Goal: Task Accomplishment & Management: Manage account settings

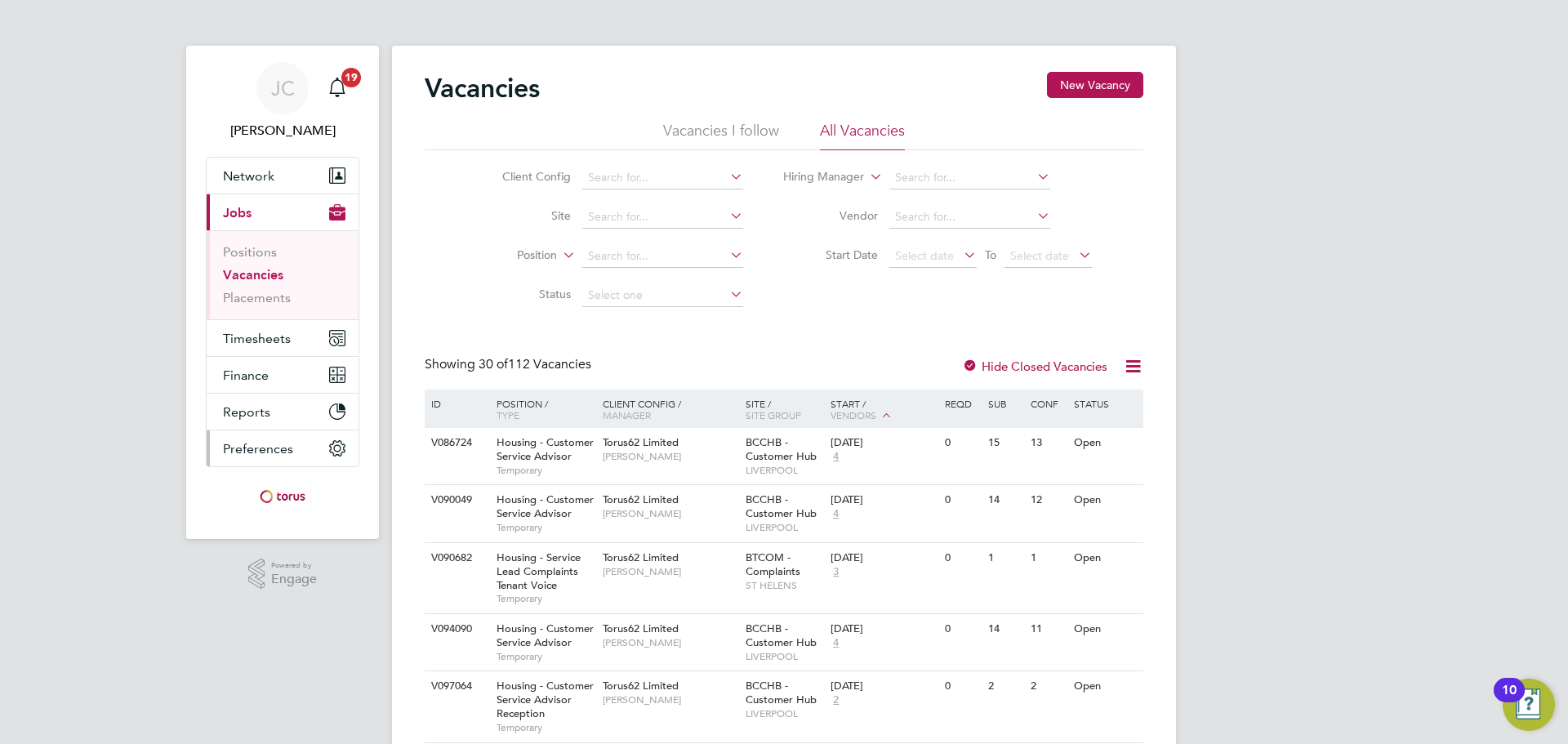
click at [274, 438] on button "Preferences" at bounding box center [282, 448] width 152 height 36
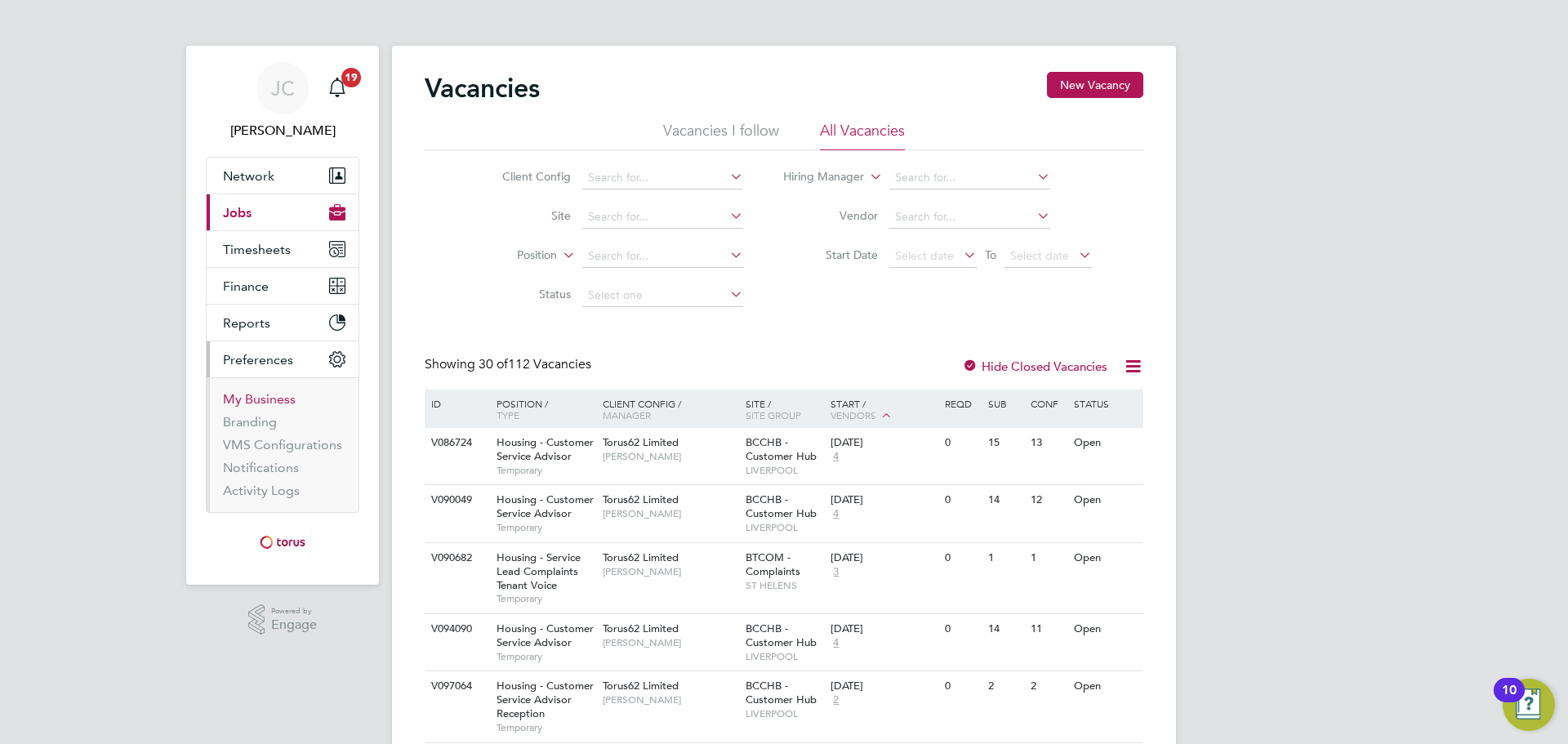
click at [259, 401] on link "My Business" at bounding box center [258, 399] width 72 height 16
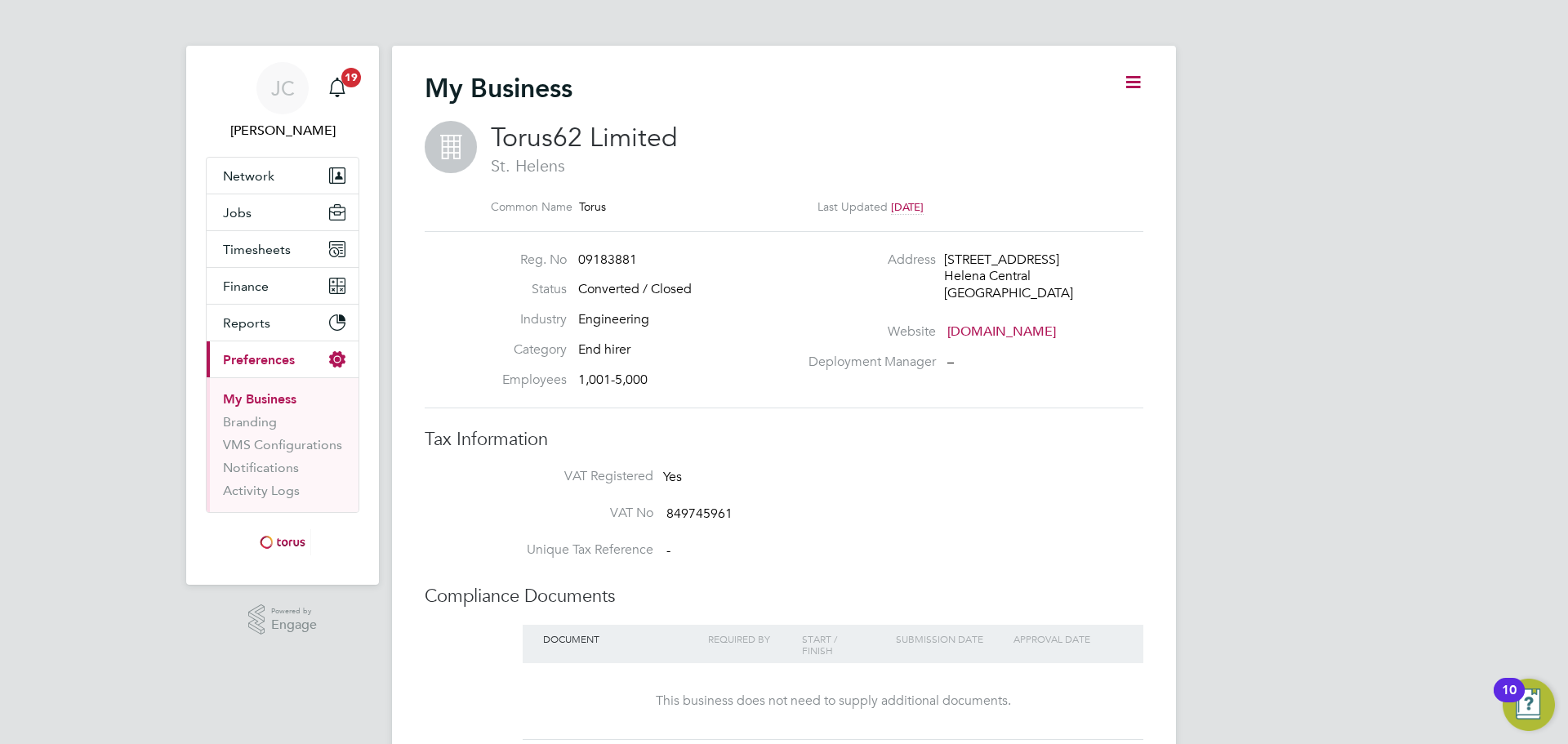
click at [1142, 72] on icon at bounding box center [1133, 81] width 21 height 21
click at [1085, 134] on div "Edit Business e" at bounding box center [1091, 120] width 114 height 41
click at [1114, 80] on div "My Business" at bounding box center [784, 95] width 719 height 49
click at [1163, 77] on div "My Business Torus62 Limited St. Helens Common Name Torus Last Updated 10 months…" at bounding box center [784, 574] width 784 height 1058
click at [1147, 77] on div "My Business Torus62 Limited St. Helens Common Name Torus Last Updated 10 months…" at bounding box center [784, 574] width 784 height 1058
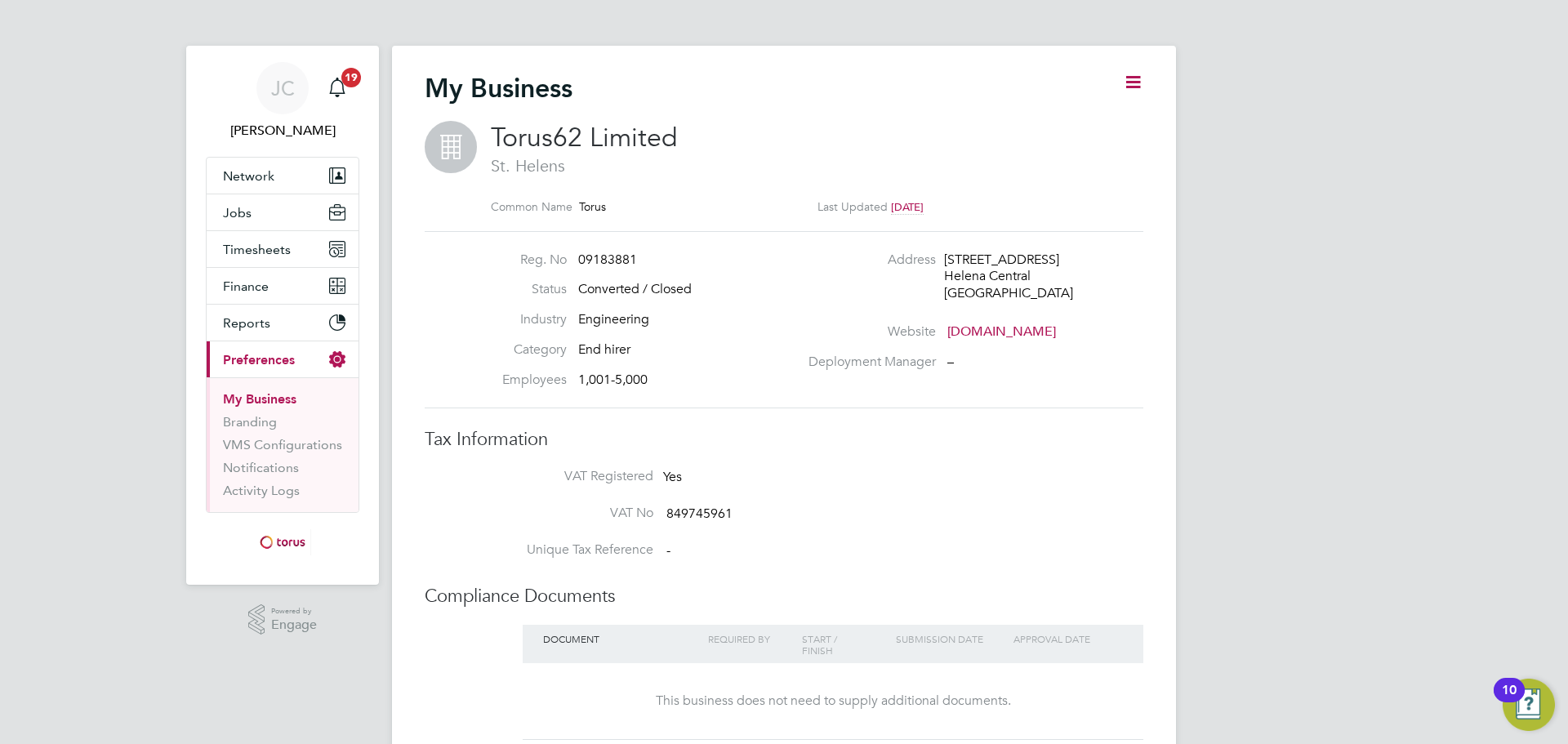
click at [1142, 86] on icon at bounding box center [1133, 81] width 21 height 21
click at [1095, 117] on li "Edit Business e" at bounding box center [1091, 120] width 96 height 23
type input "United Kingdom"
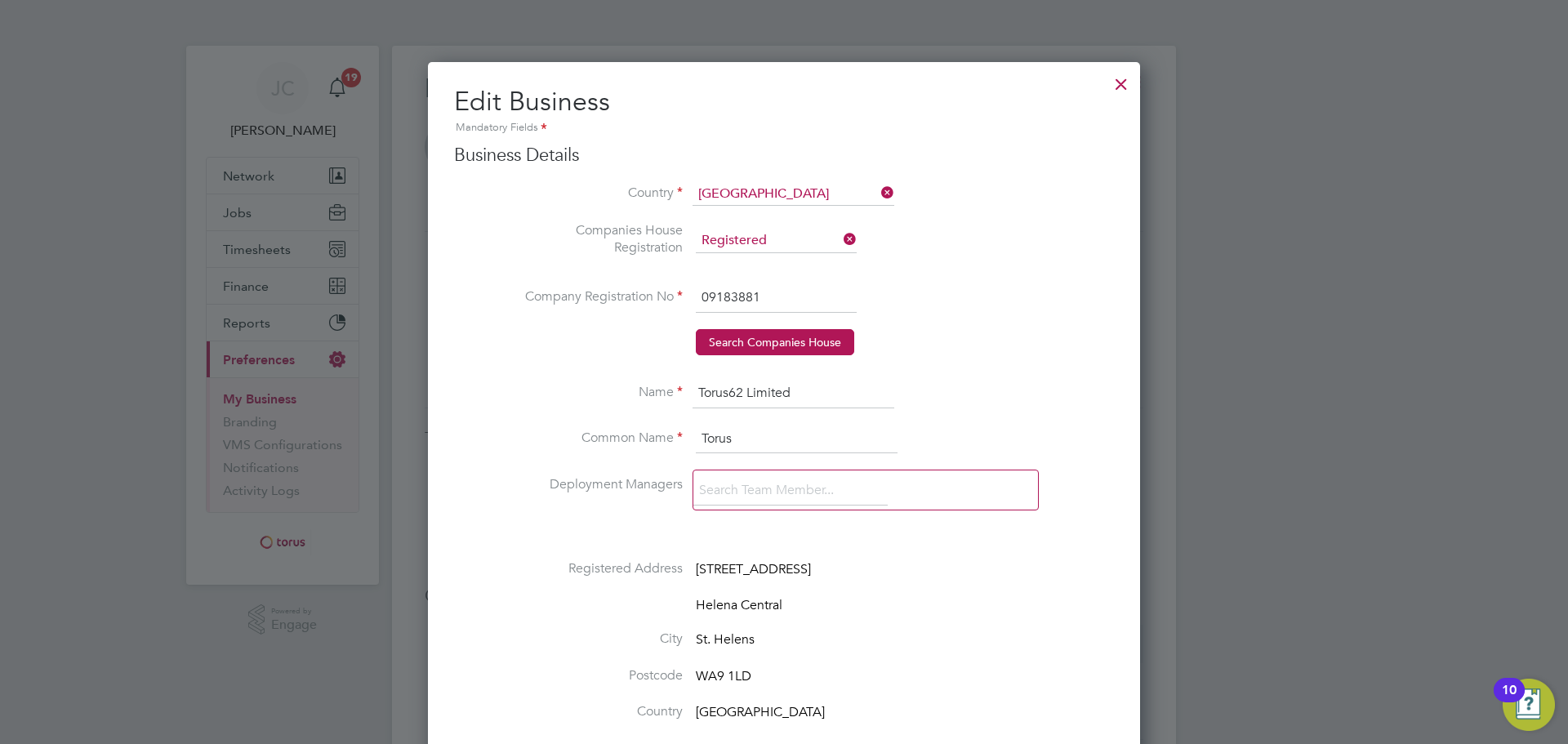
click at [1116, 88] on div at bounding box center [1121, 80] width 30 height 30
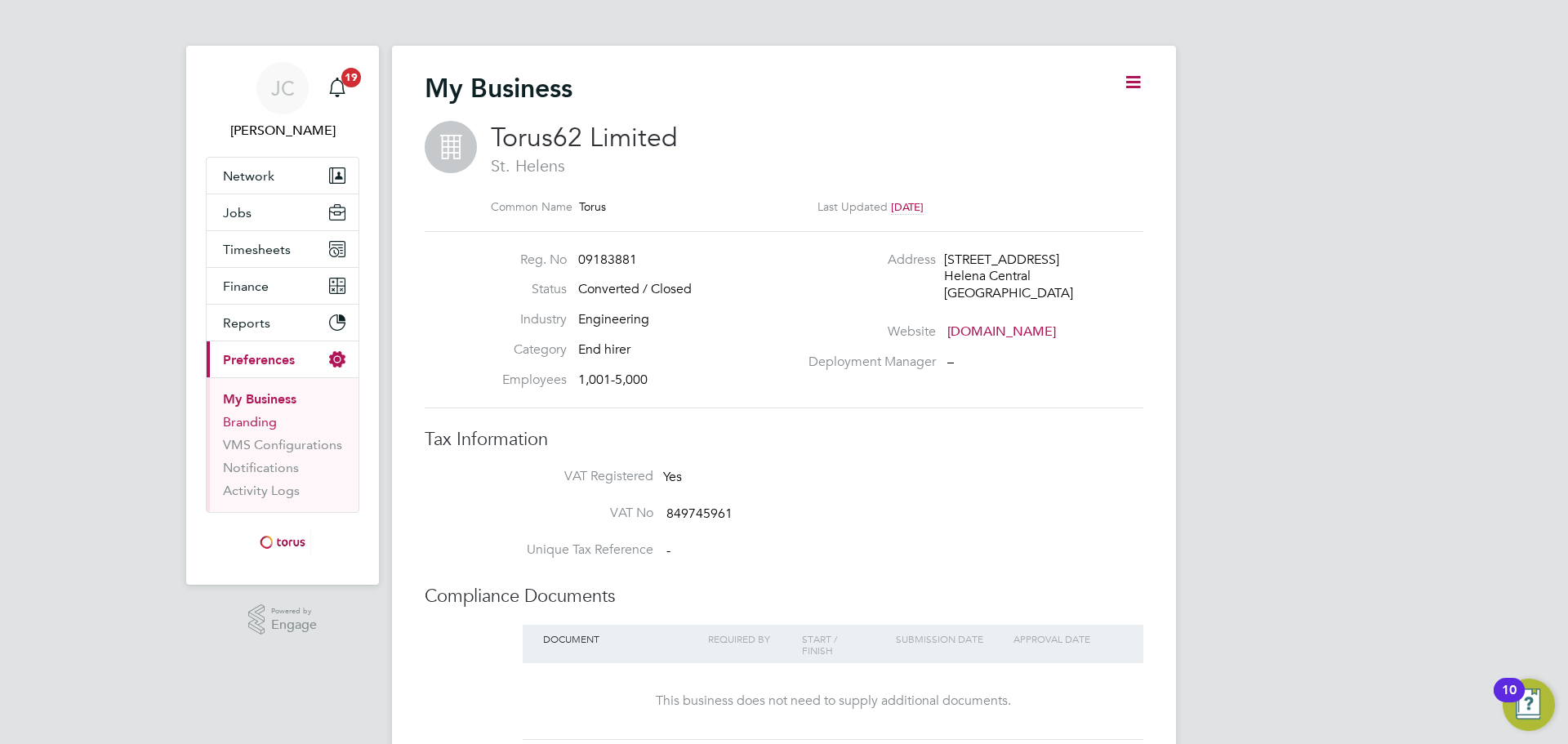
click at [251, 430] on li "Branding" at bounding box center [283, 425] width 122 height 23
click at [259, 420] on link "Branding" at bounding box center [249, 422] width 54 height 16
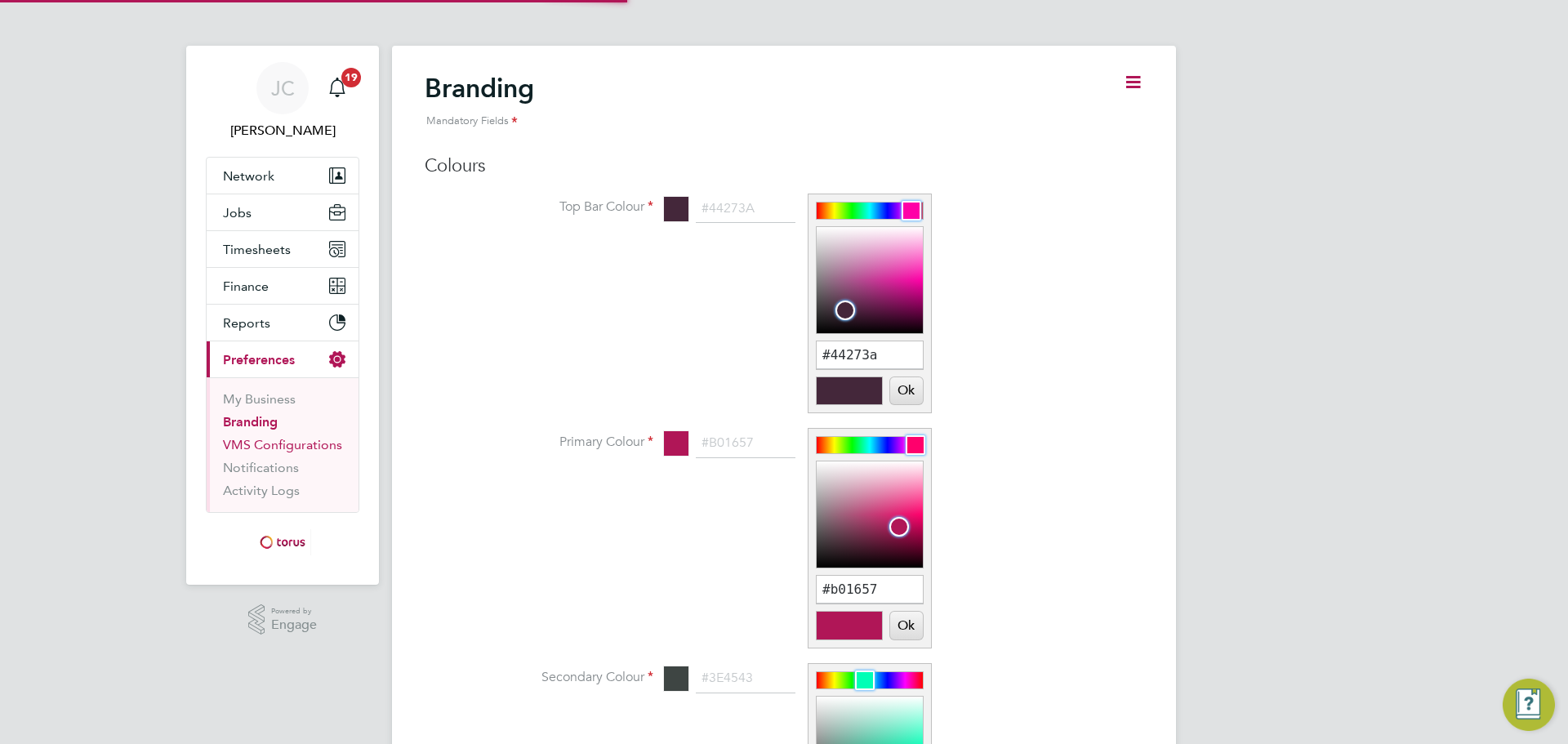
scroll to position [22, 203]
click at [319, 440] on link "VMS Configurations" at bounding box center [282, 445] width 119 height 16
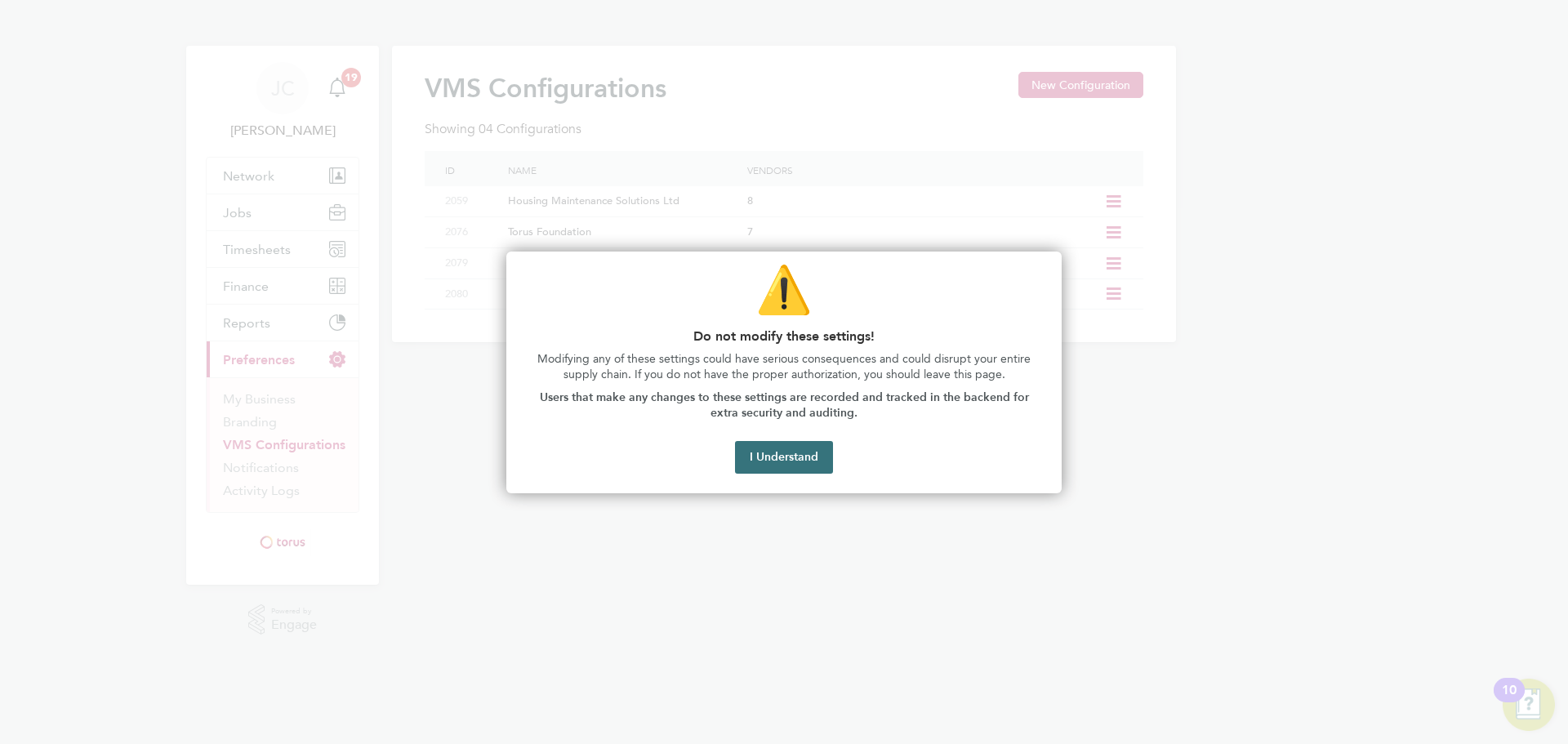
click at [796, 460] on button "I Understand" at bounding box center [784, 457] width 98 height 33
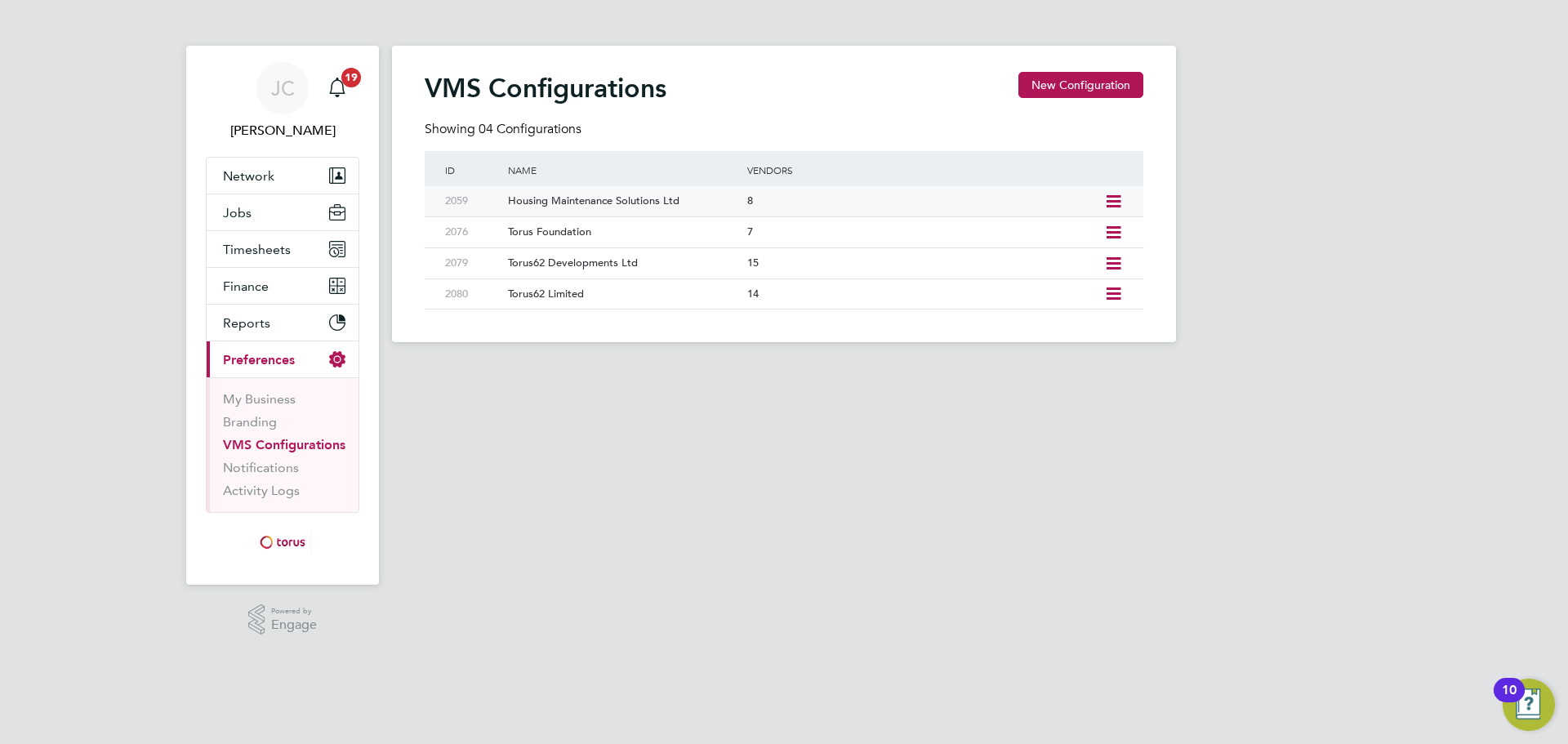
click at [1115, 196] on icon at bounding box center [1113, 202] width 21 height 13
click at [1077, 278] on li "Edit Vacancy Approvers" at bounding box center [1043, 282] width 157 height 23
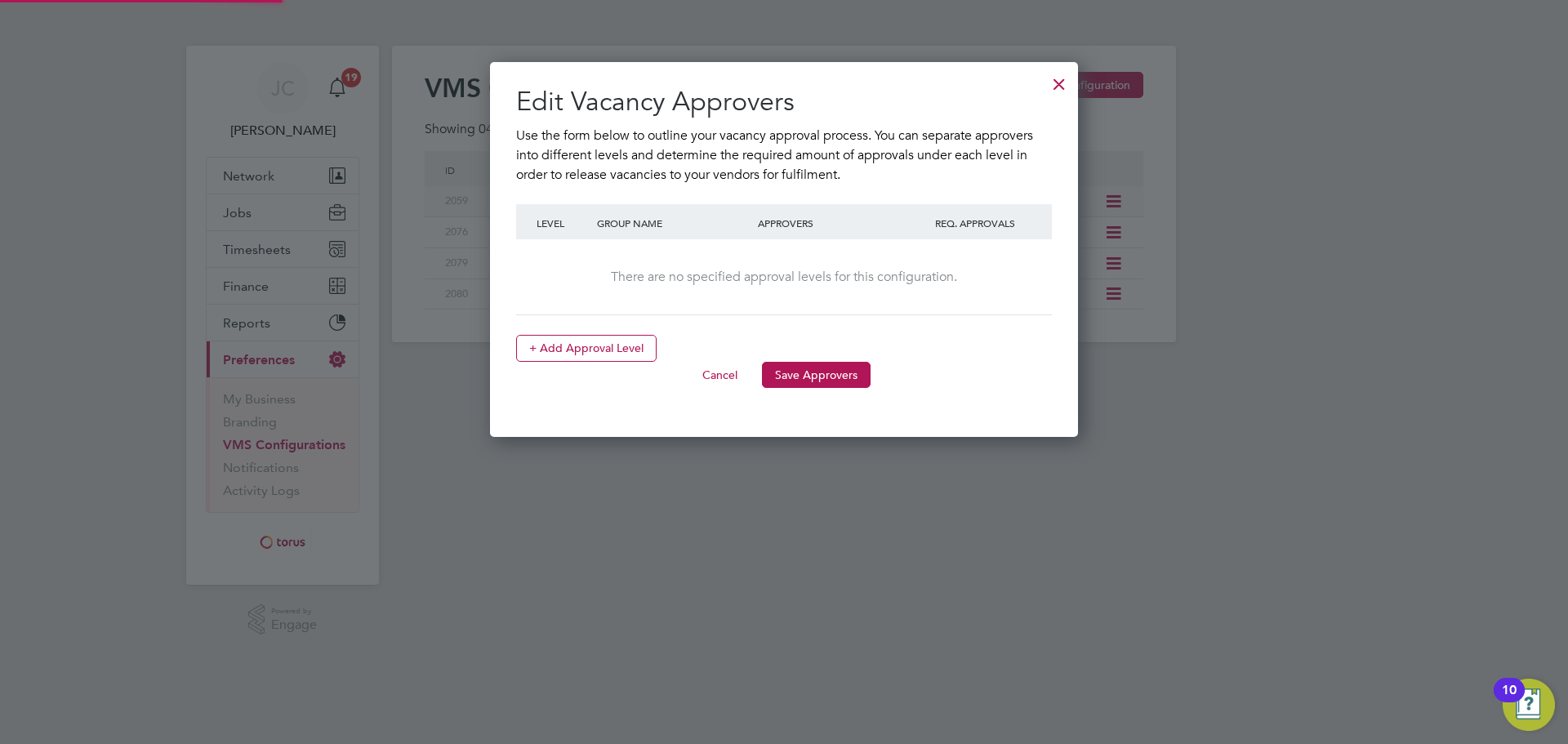
scroll to position [375, 589]
click at [1059, 79] on div at bounding box center [1060, 80] width 30 height 30
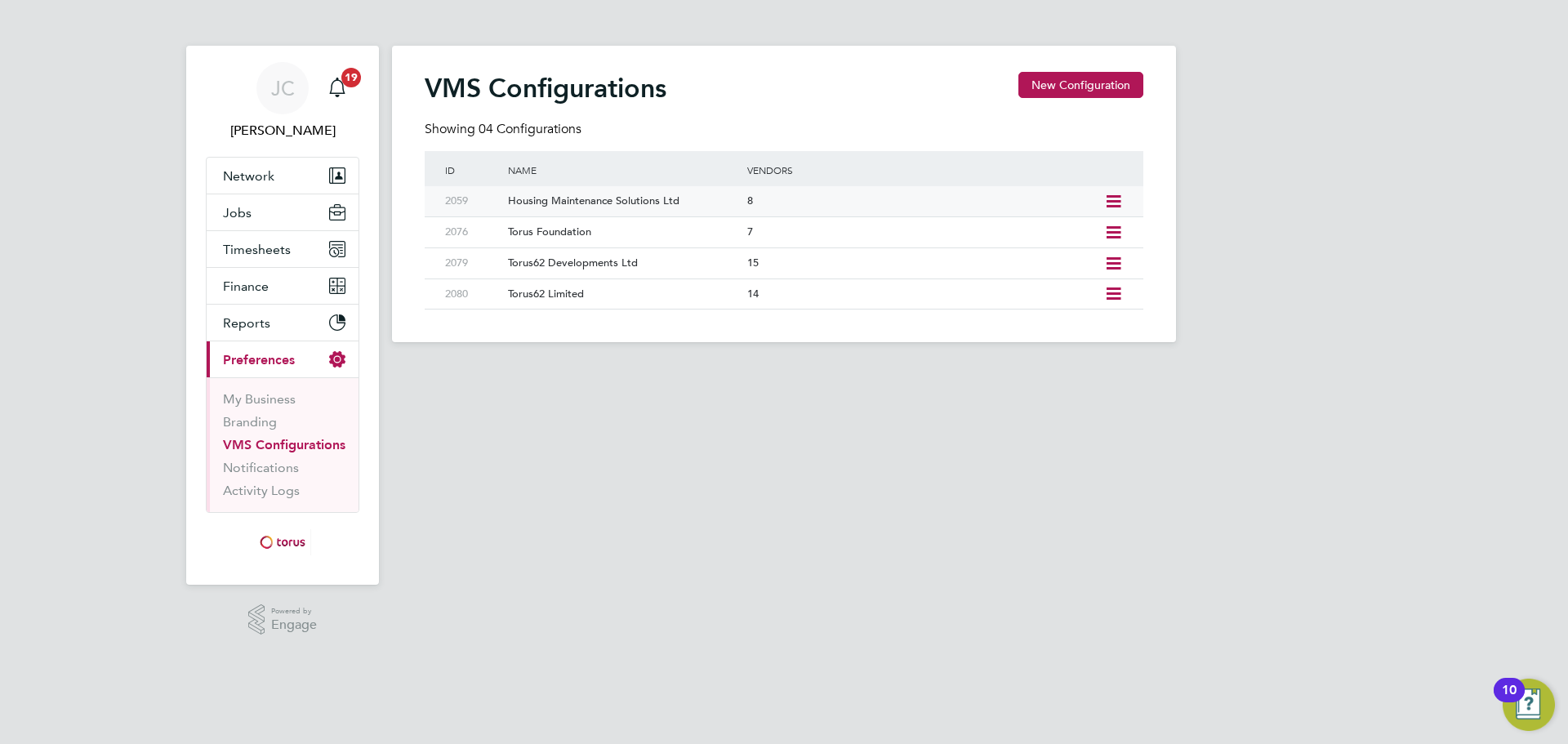
click at [1117, 196] on icon at bounding box center [1113, 202] width 21 height 13
click at [1059, 229] on li "Edit VMS Configuration" at bounding box center [1043, 236] width 157 height 23
type input "Housing Maintenance Solutions Ltd"
type input "Torus62 Limited"
type input "Letters & Digits"
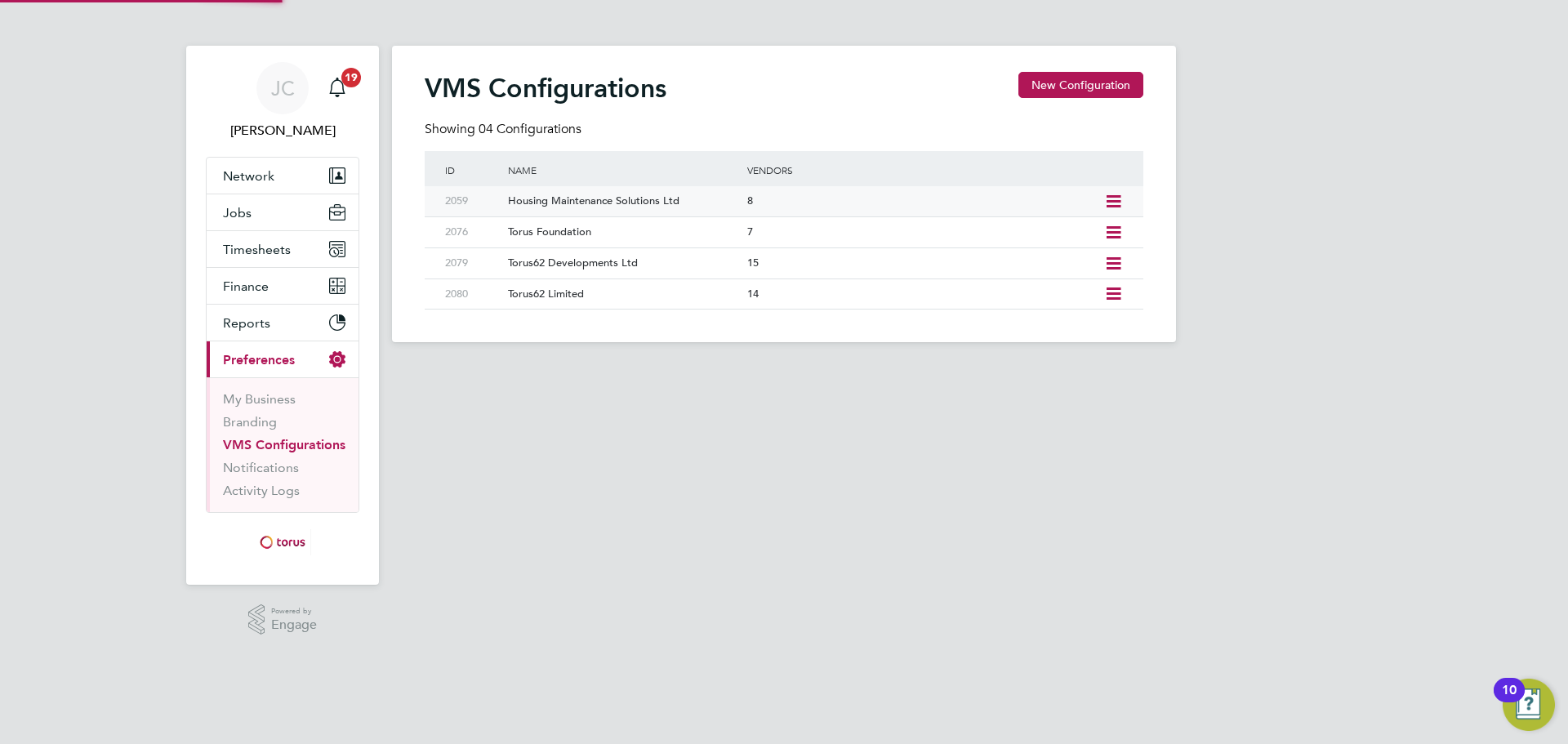
type input "Manually"
type input "2"
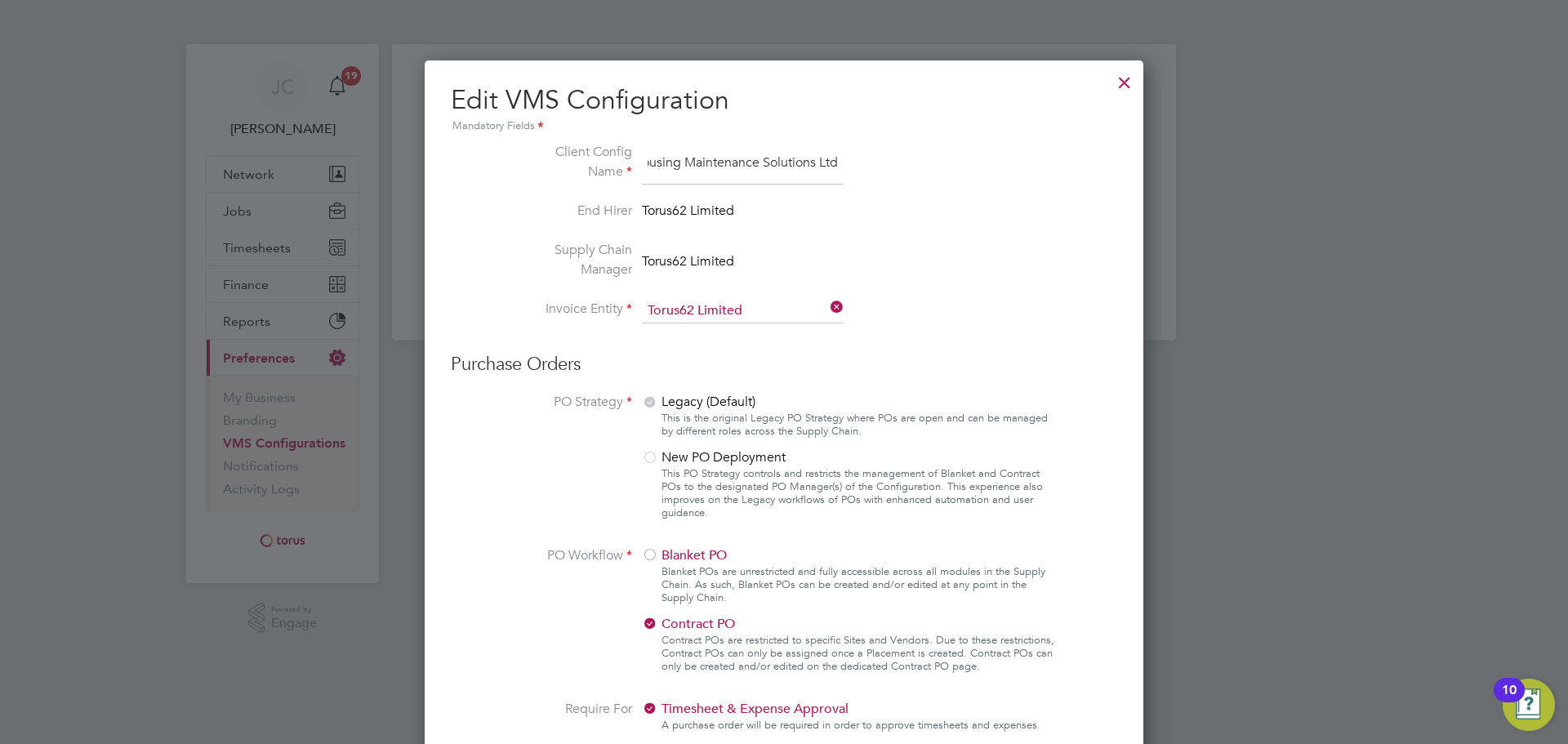
scroll to position [0, 0]
click at [1123, 85] on div at bounding box center [1124, 80] width 30 height 30
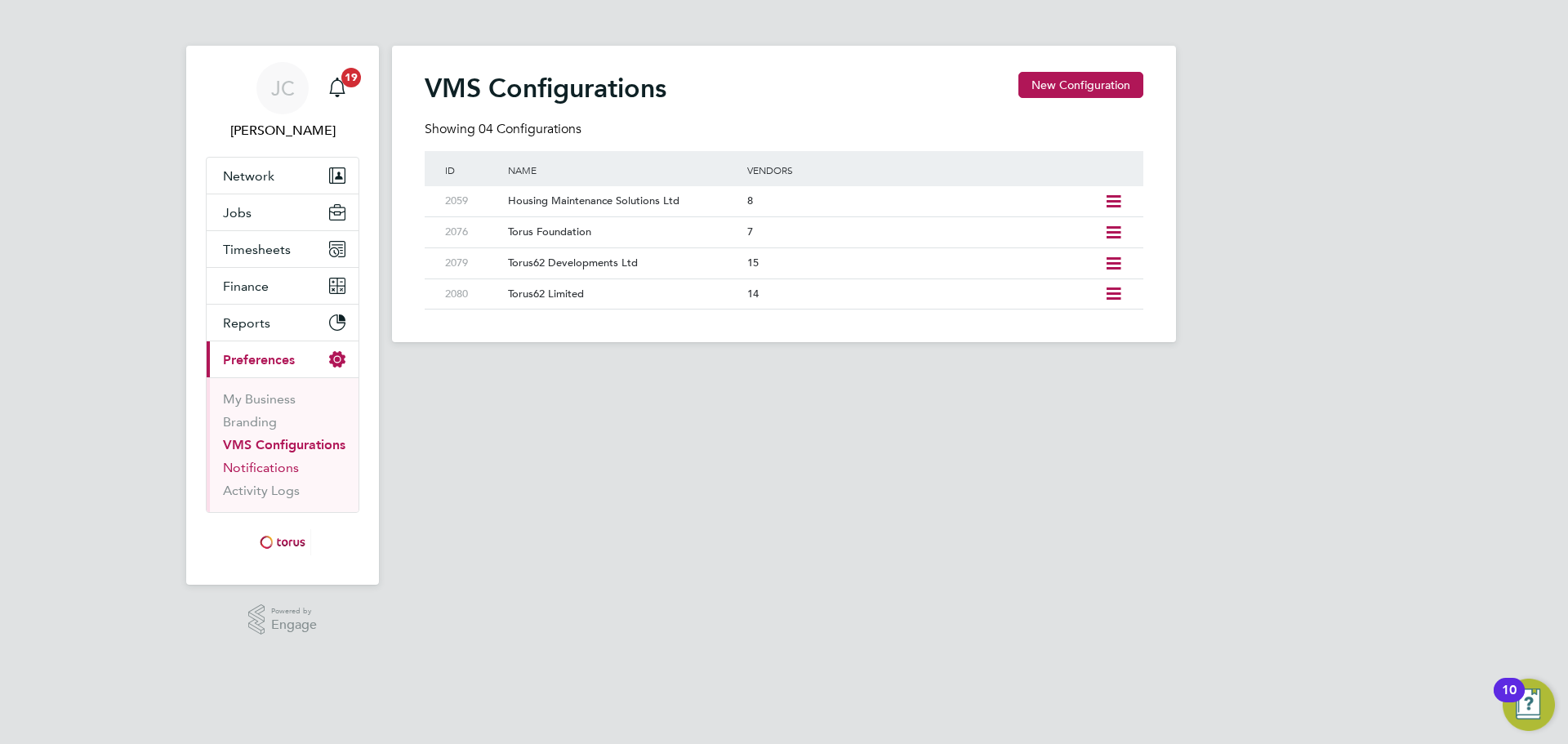
click at [269, 474] on link "Notifications" at bounding box center [260, 468] width 75 height 16
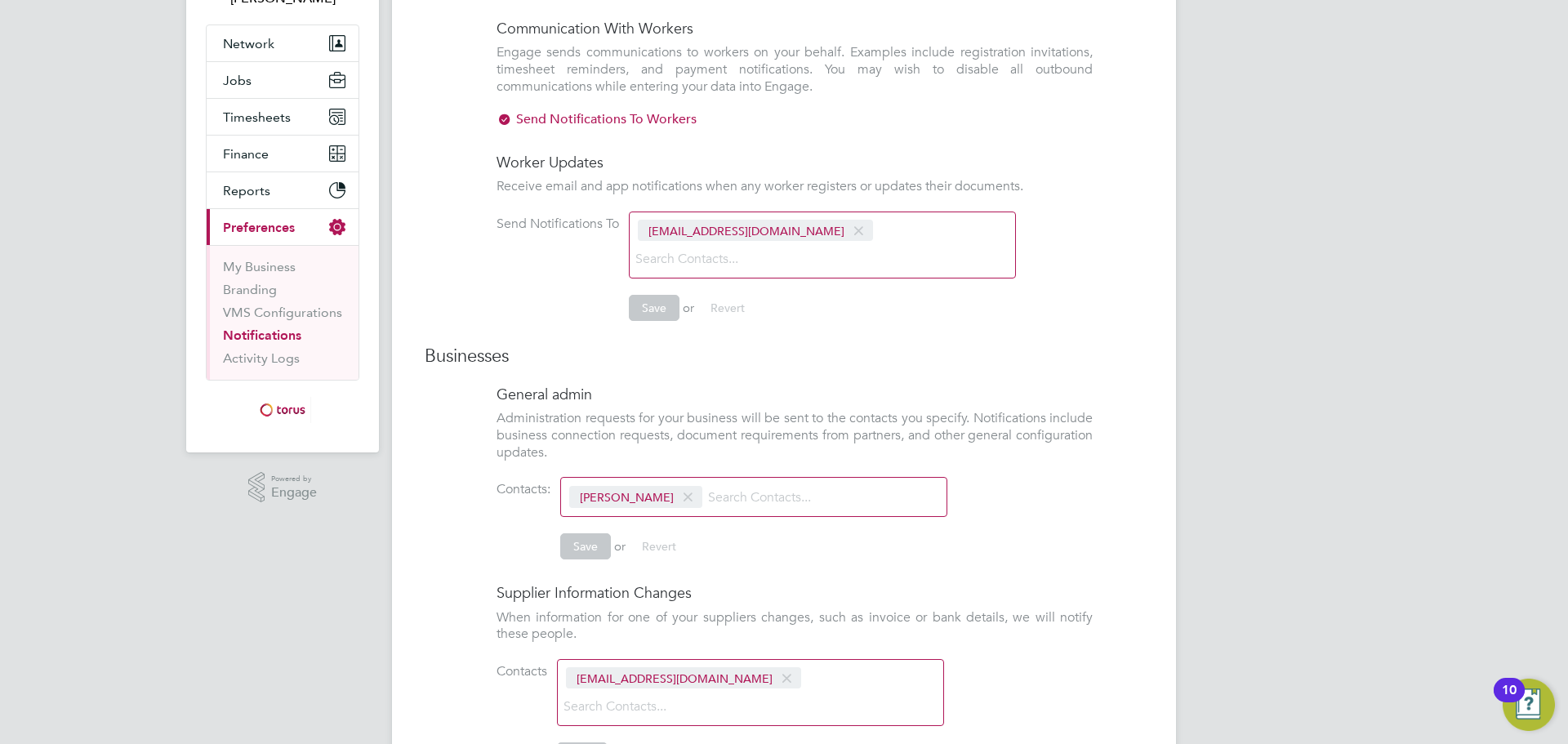
scroll to position [245, 0]
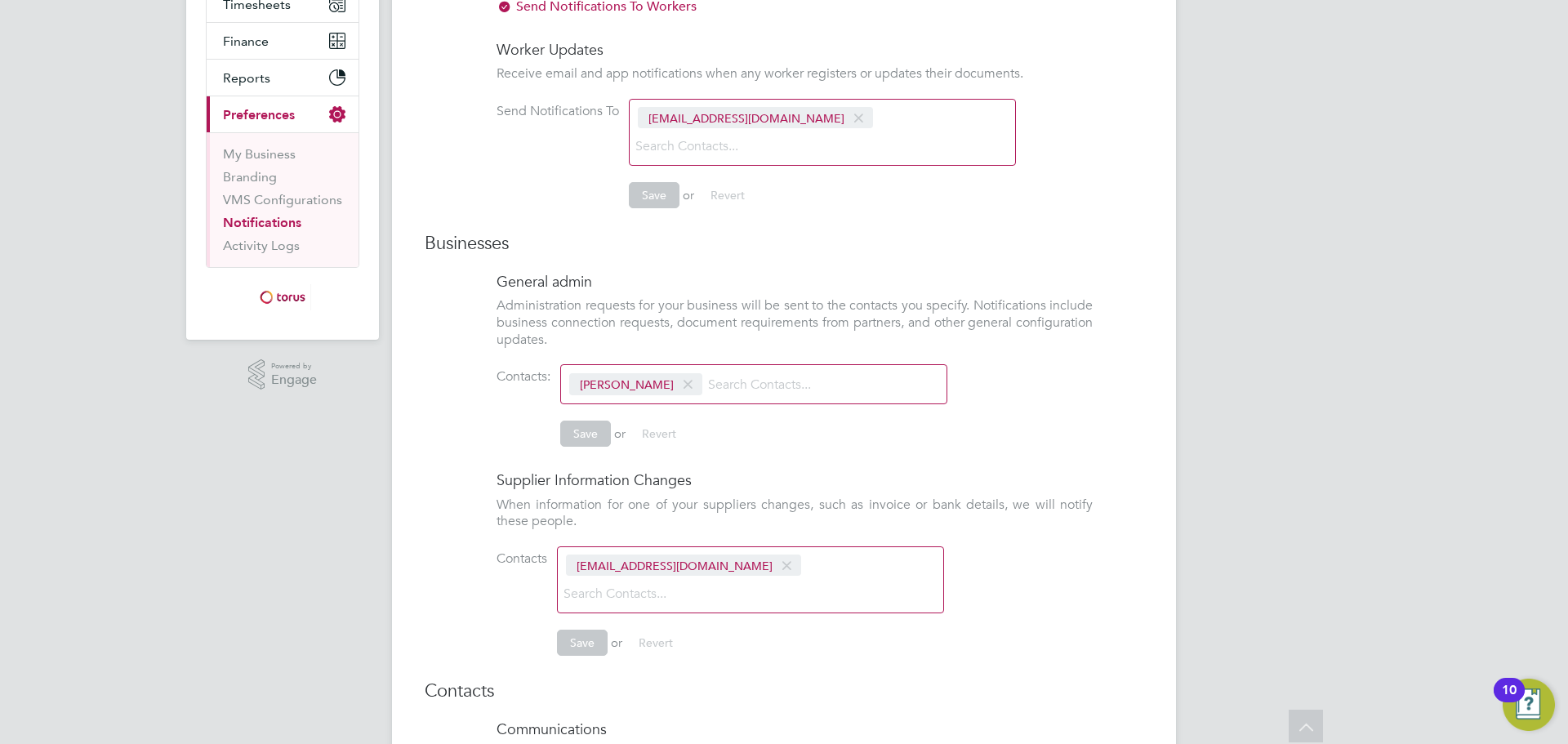
click at [685, 370] on span at bounding box center [688, 384] width 24 height 31
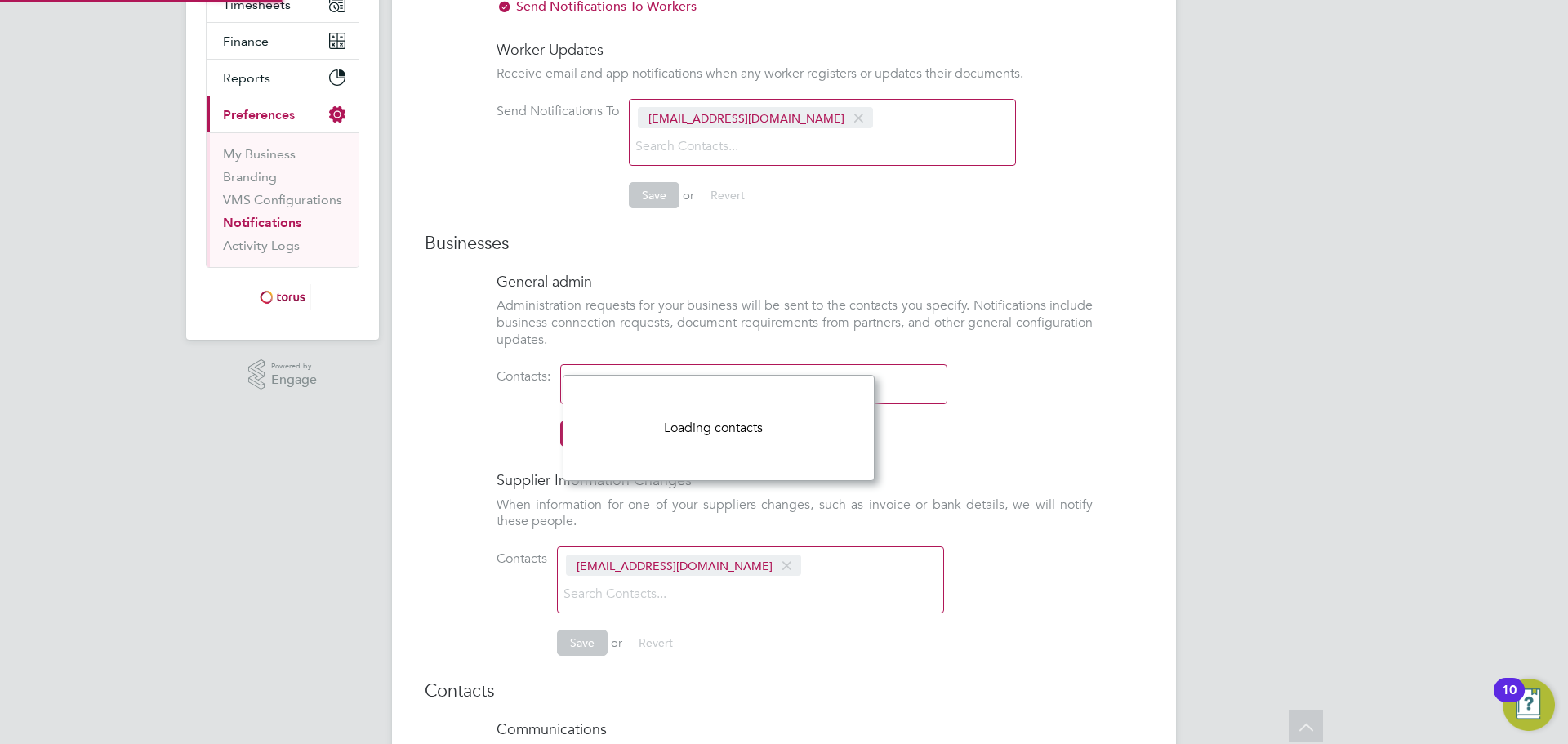
click at [696, 371] on input at bounding box center [658, 384] width 195 height 29
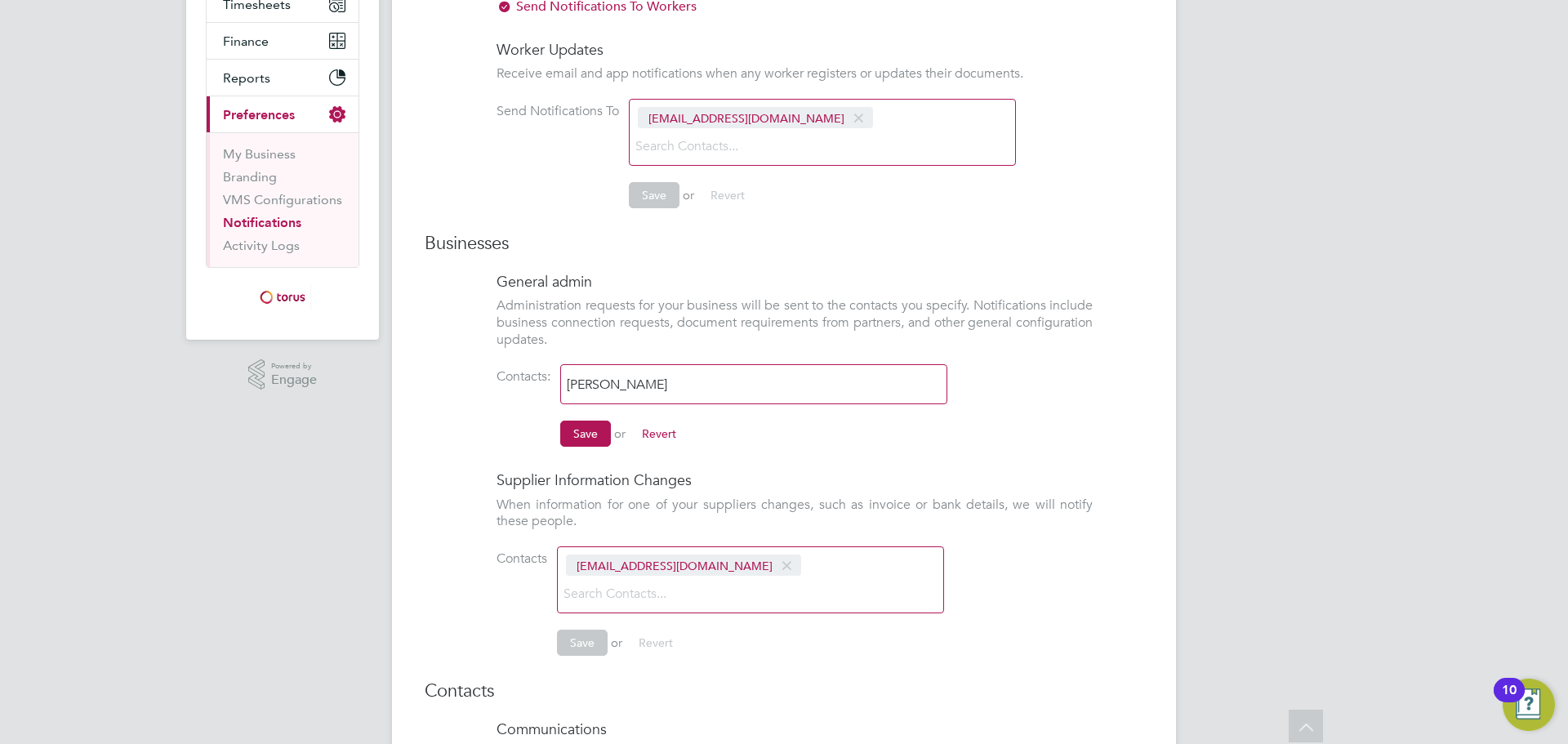
drag, startPoint x: 714, startPoint y: 361, endPoint x: 516, endPoint y: 348, distance: 198.4
click at [517, 365] on li "Contacts: jenny c Save or Revert" at bounding box center [794, 413] width 596 height 98
type input "J"
type input "[PERSON_NAME][EMAIL_ADDRESS][DOMAIN_NAME]"
click at [585, 420] on button "Save" at bounding box center [585, 433] width 51 height 26
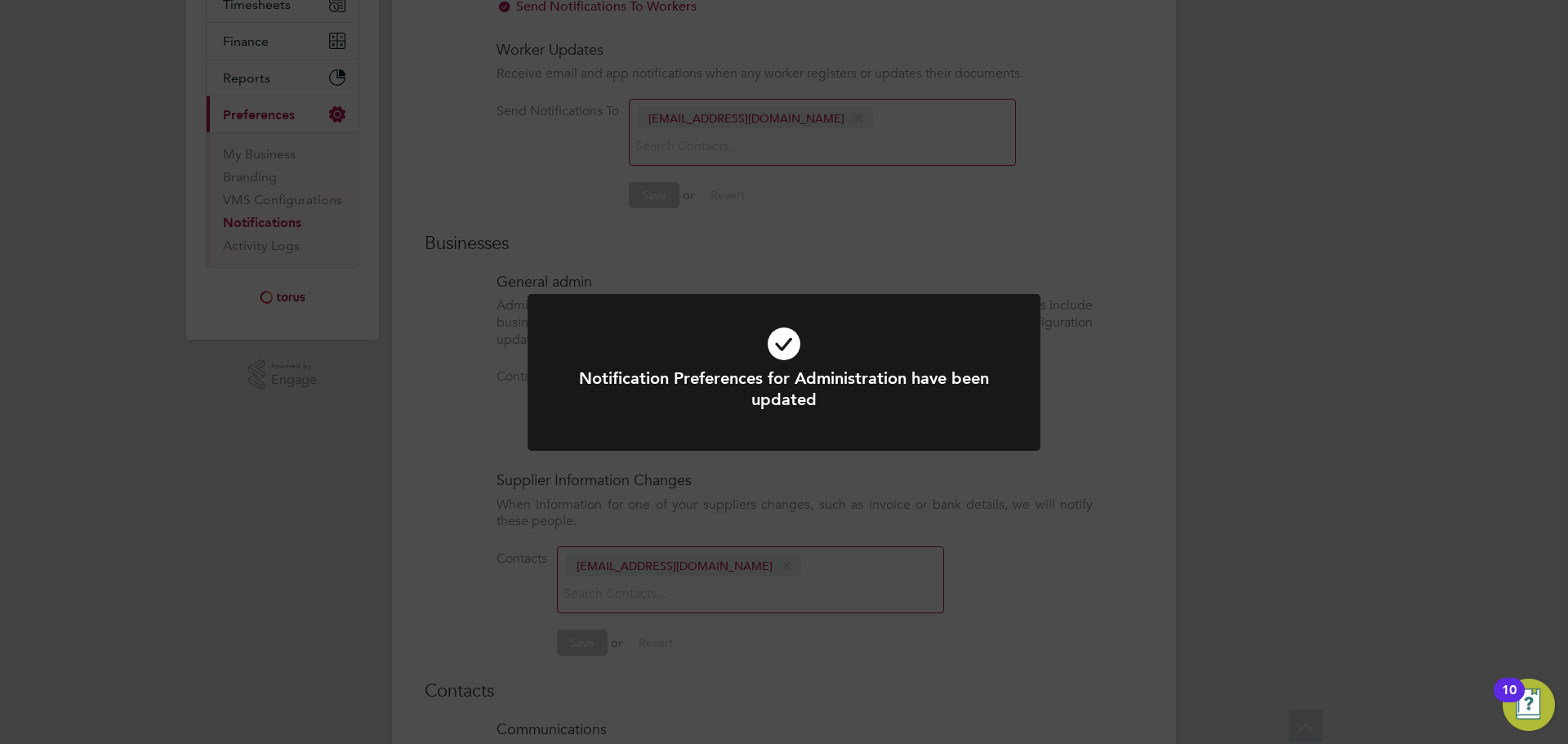
click at [1239, 305] on div "Notification Preferences for Administration have been updated Cancel Okay" at bounding box center [784, 372] width 1568 height 744
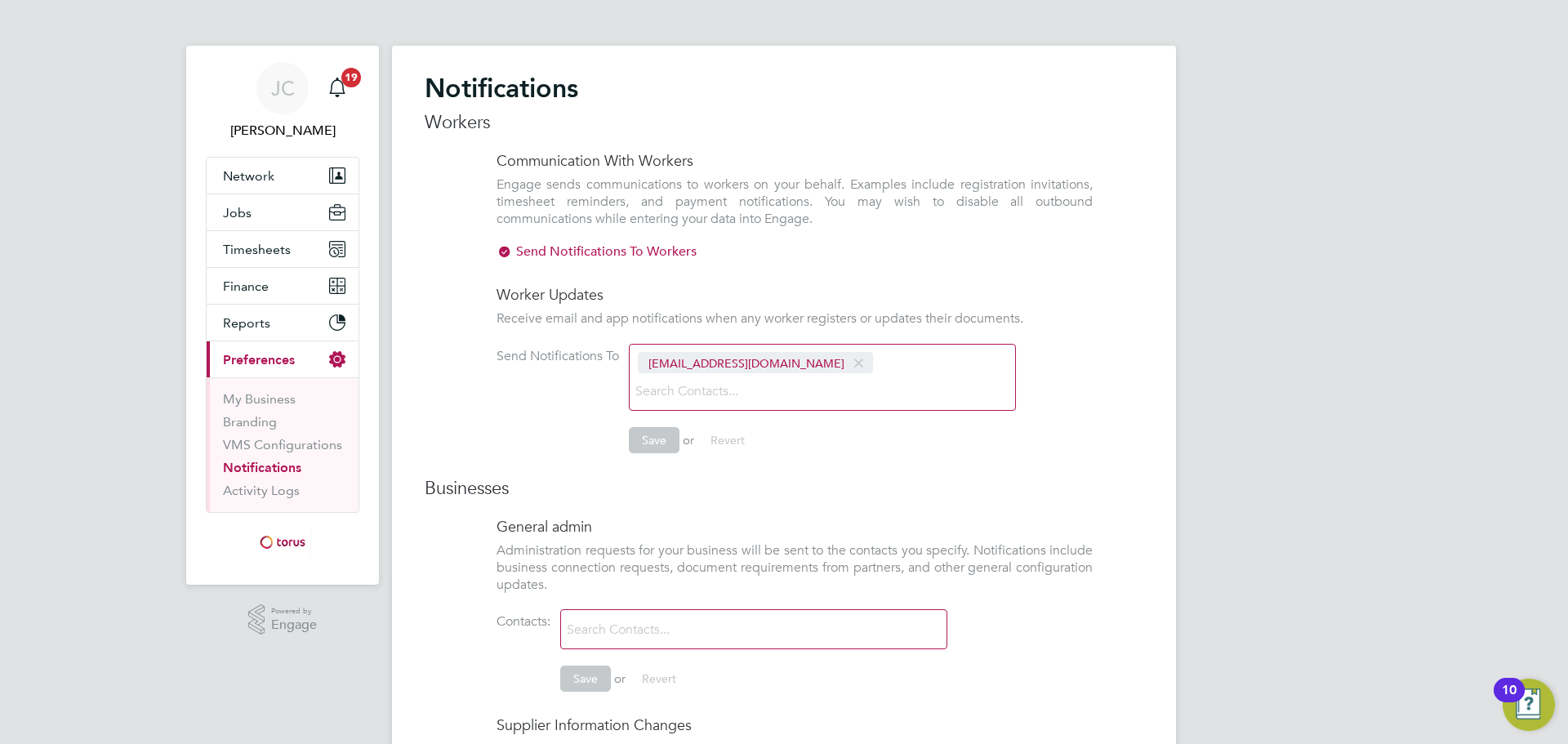
click at [824, 377] on input at bounding box center [727, 391] width 195 height 29
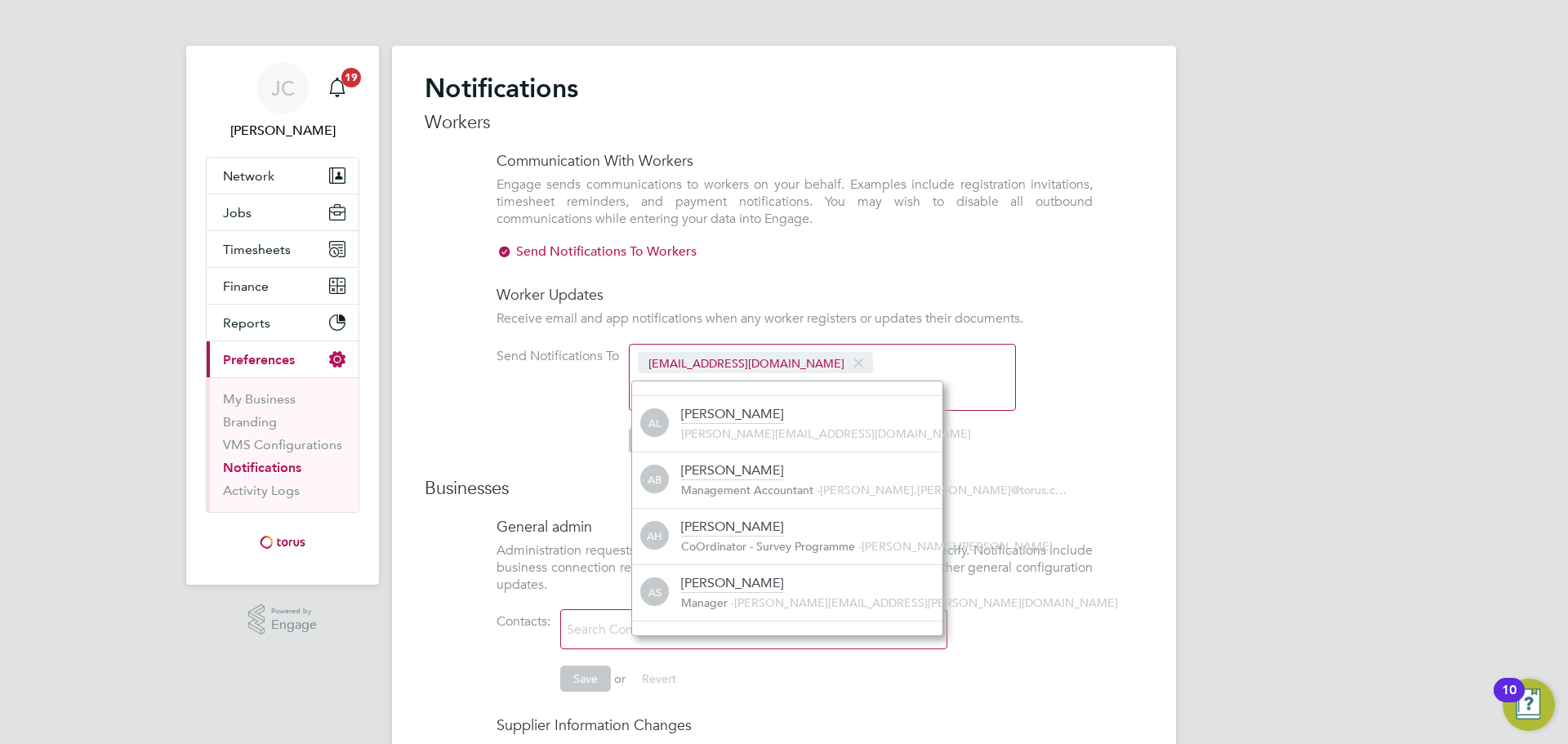
drag, startPoint x: 1256, startPoint y: 319, endPoint x: 1219, endPoint y: 329, distance: 38.3
click at [1256, 319] on div "[PERSON_NAME] Notifications 19 Applications: Network Team Members Businesses Si…" at bounding box center [784, 608] width 1568 height 1216
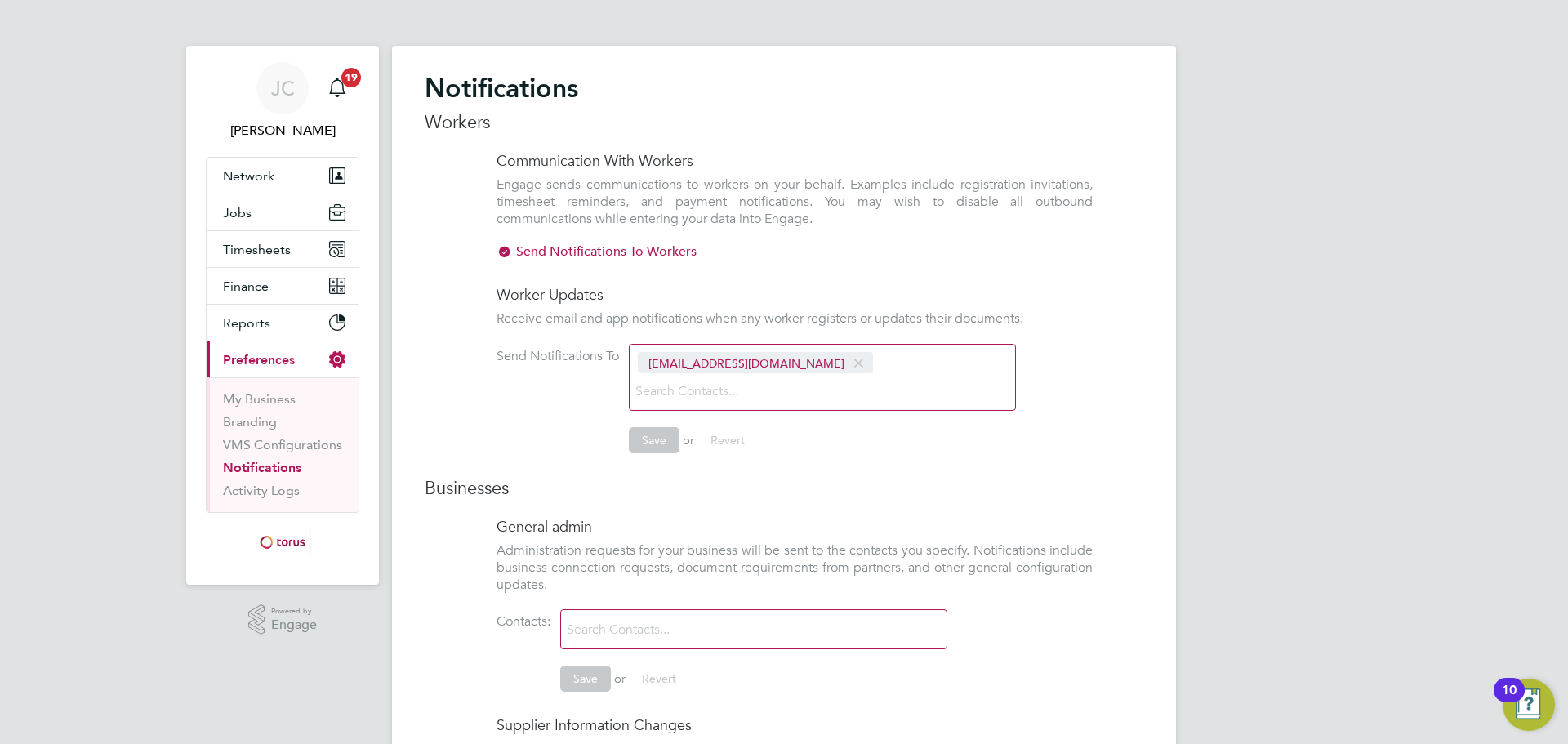
click at [614, 616] on input at bounding box center [658, 630] width 195 height 29
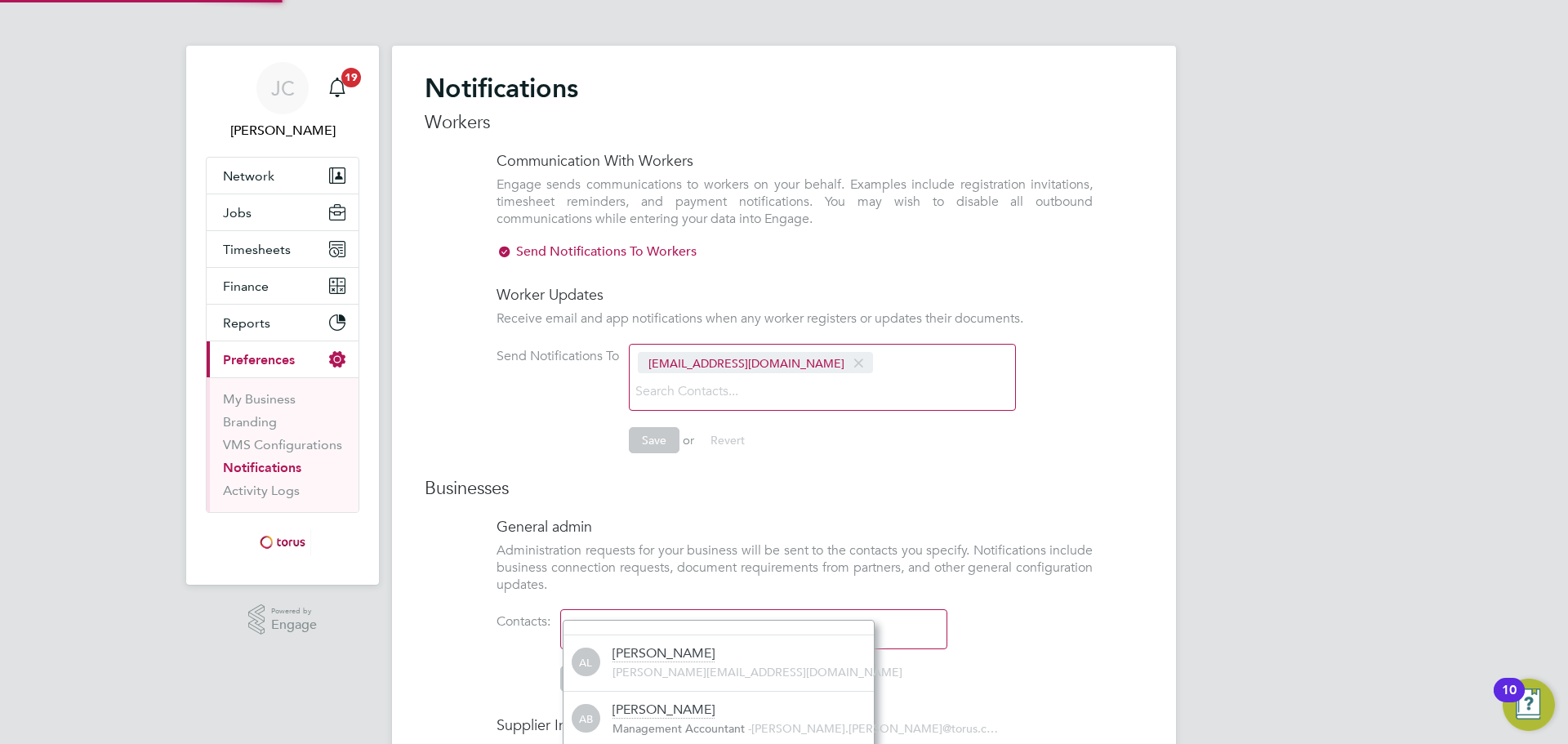
scroll to position [17, 262]
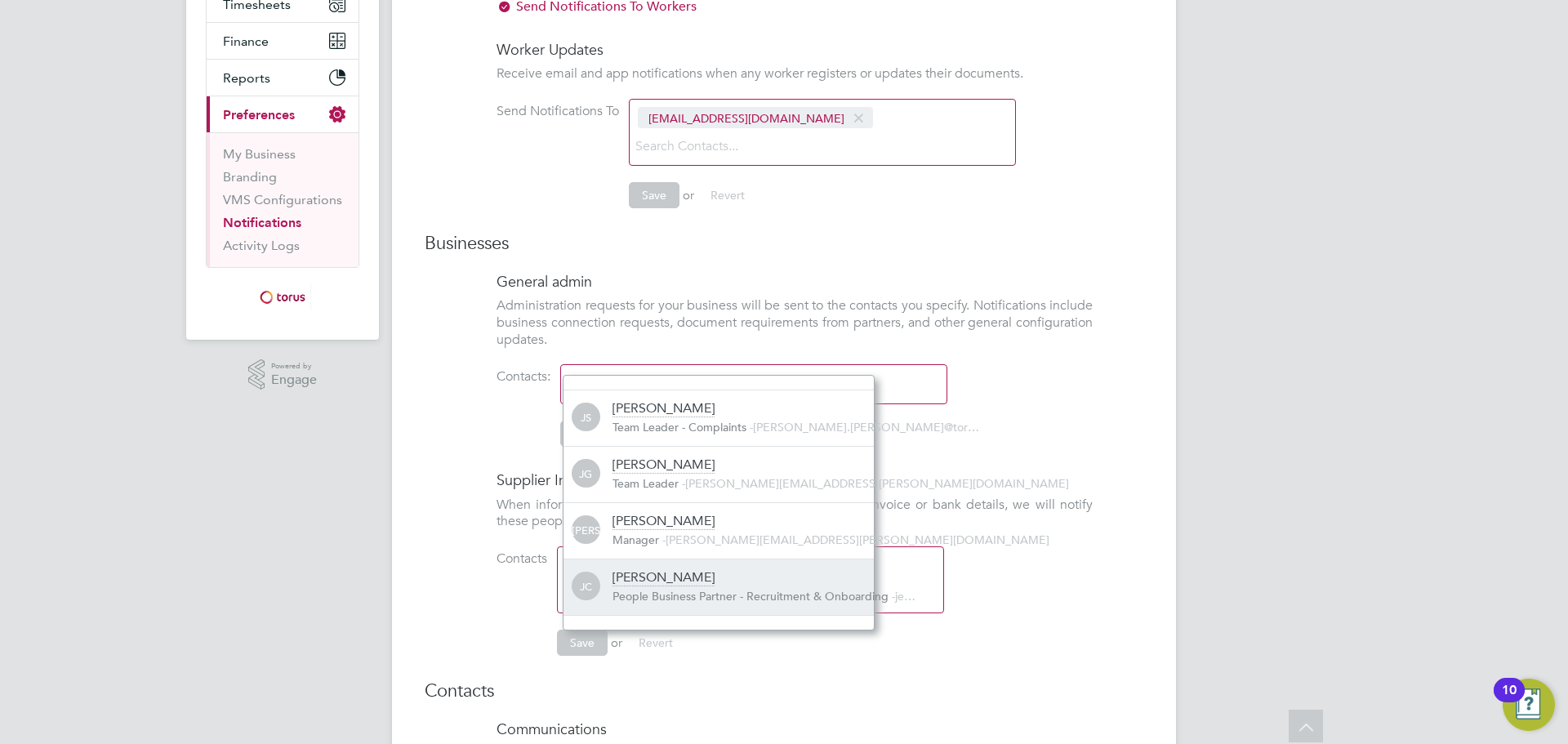
type input "jenn"
click at [691, 586] on div "[PERSON_NAME]" at bounding box center [663, 578] width 102 height 18
click at [1137, 380] on ng-form "General admin Administration requests for your business will be sent to the con…" at bounding box center [784, 368] width 719 height 192
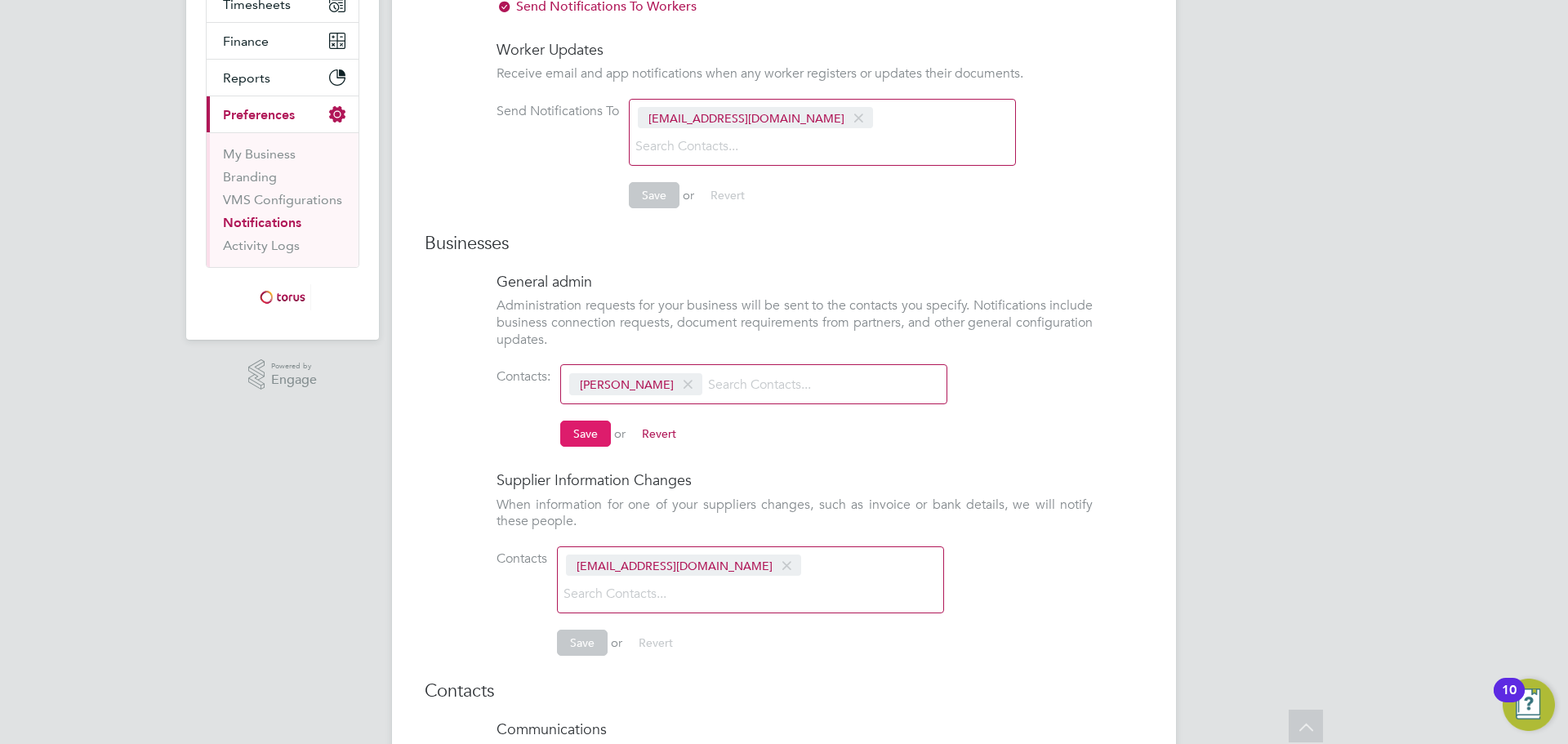
click at [583, 420] on button "Save" at bounding box center [585, 433] width 51 height 26
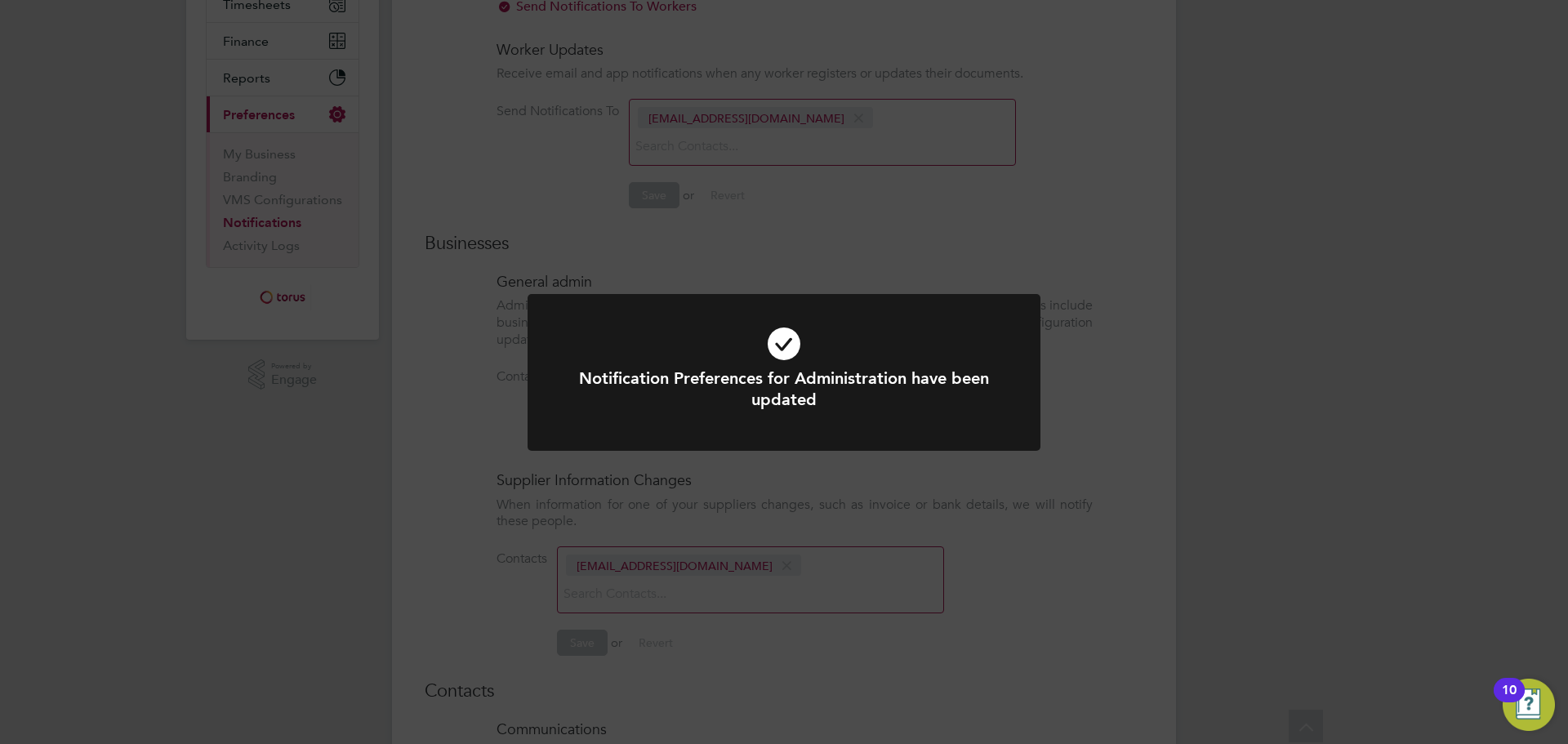
click at [1213, 366] on div "Notification Preferences for Administration have been updated Cancel Okay" at bounding box center [784, 372] width 1568 height 744
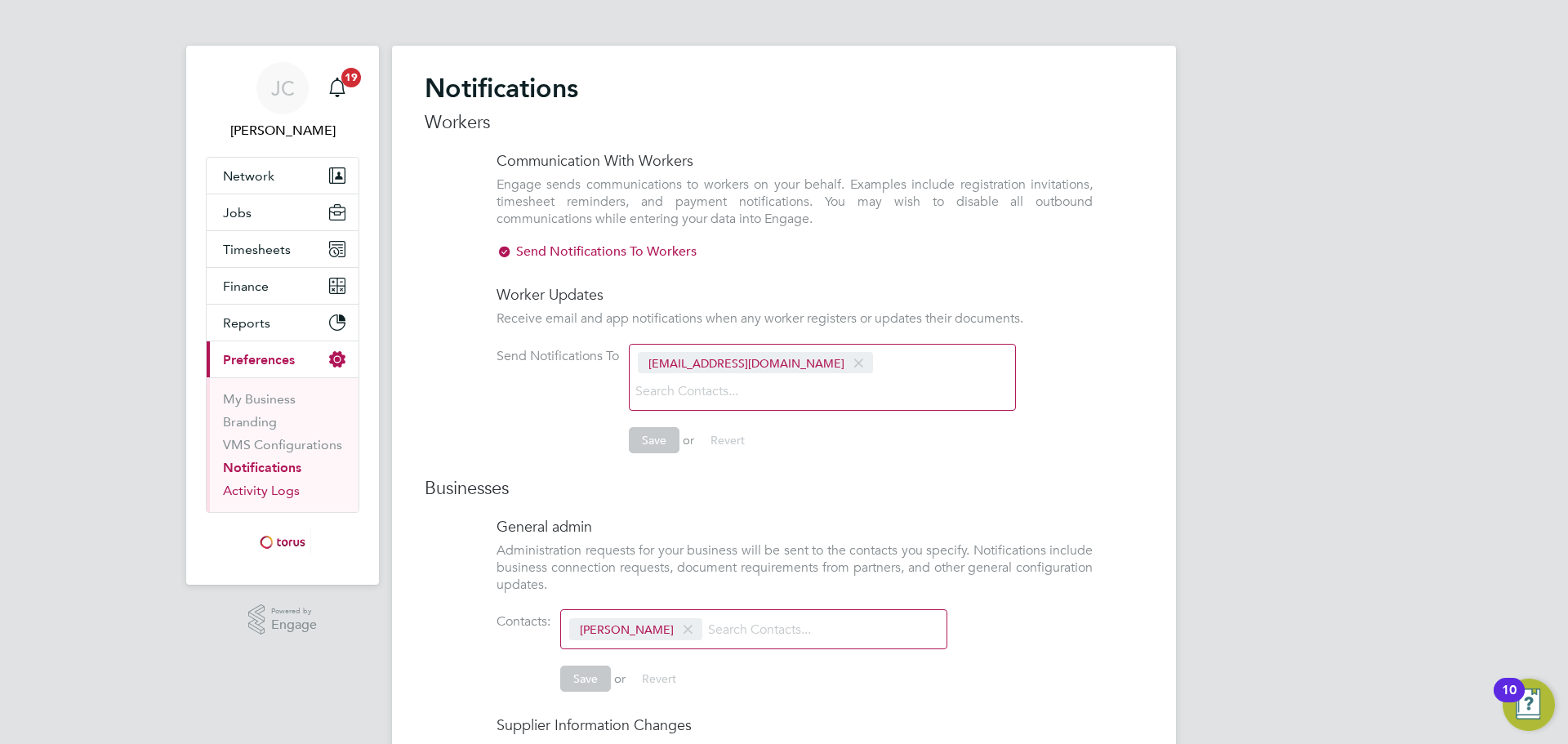
click at [246, 490] on link "Activity Logs" at bounding box center [260, 491] width 76 height 16
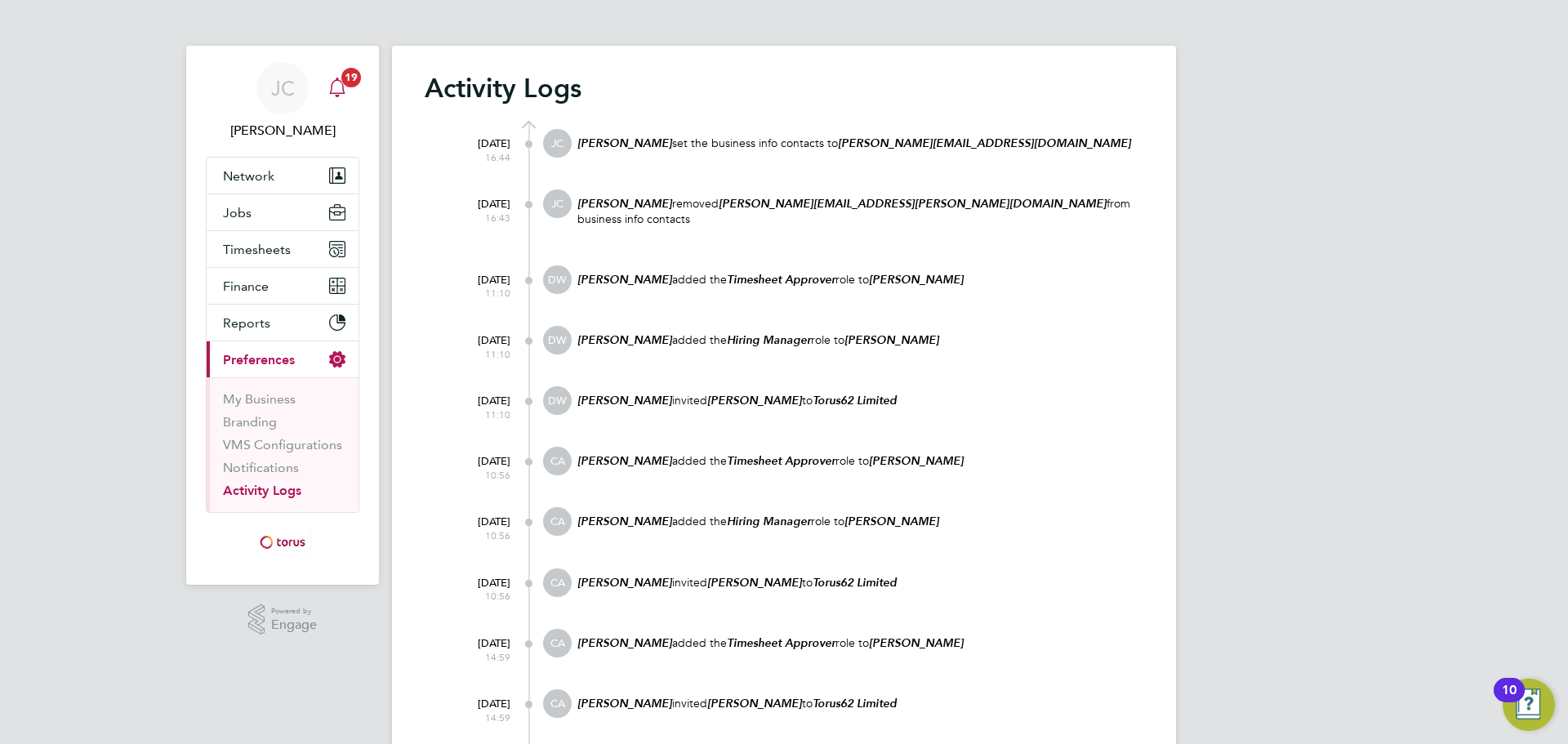
click at [343, 88] on icon "Main navigation" at bounding box center [337, 85] width 16 height 16
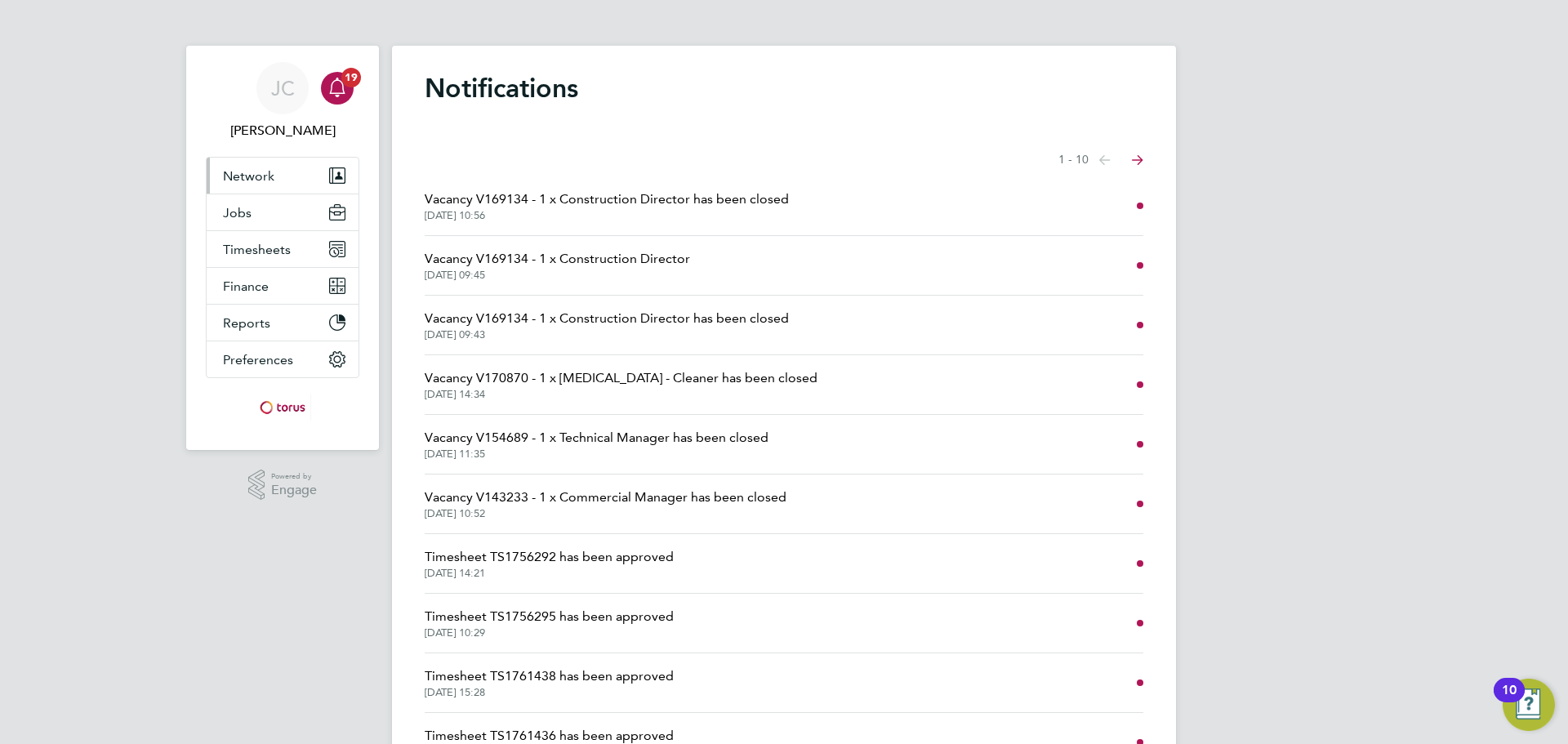
click at [297, 172] on button "Network" at bounding box center [282, 176] width 152 height 36
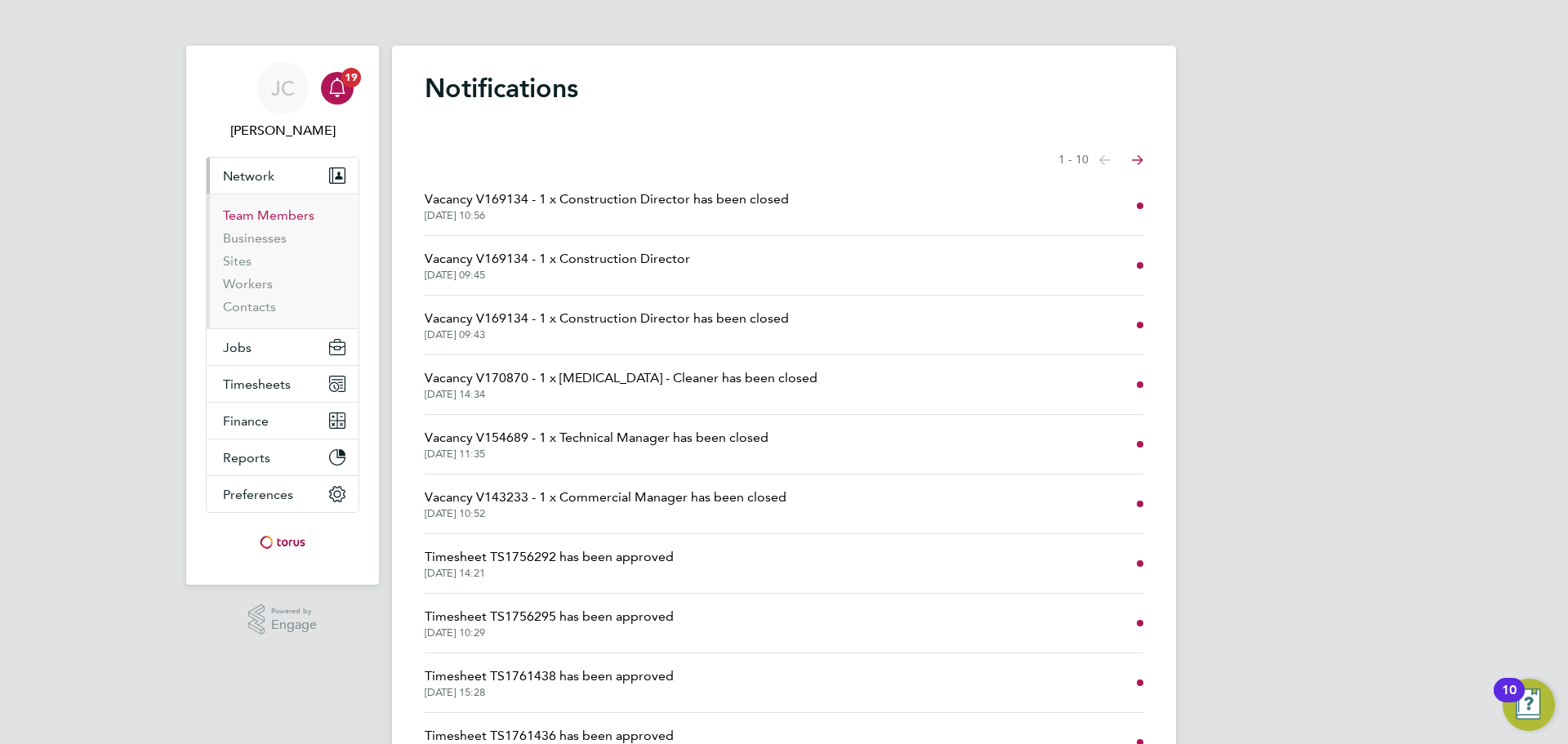
click at [285, 216] on link "Team Members" at bounding box center [268, 216] width 91 height 16
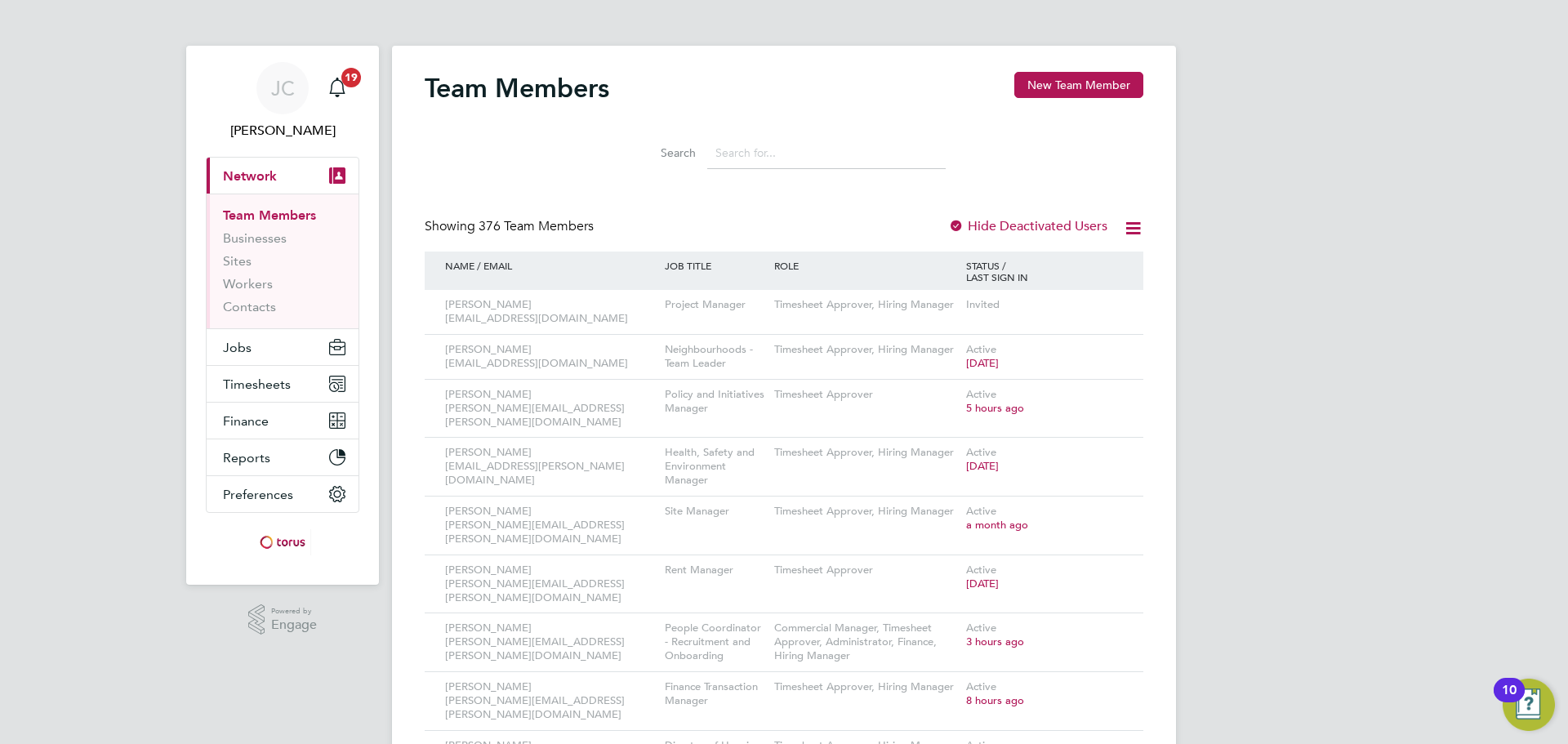
click at [784, 154] on input at bounding box center [826, 153] width 238 height 32
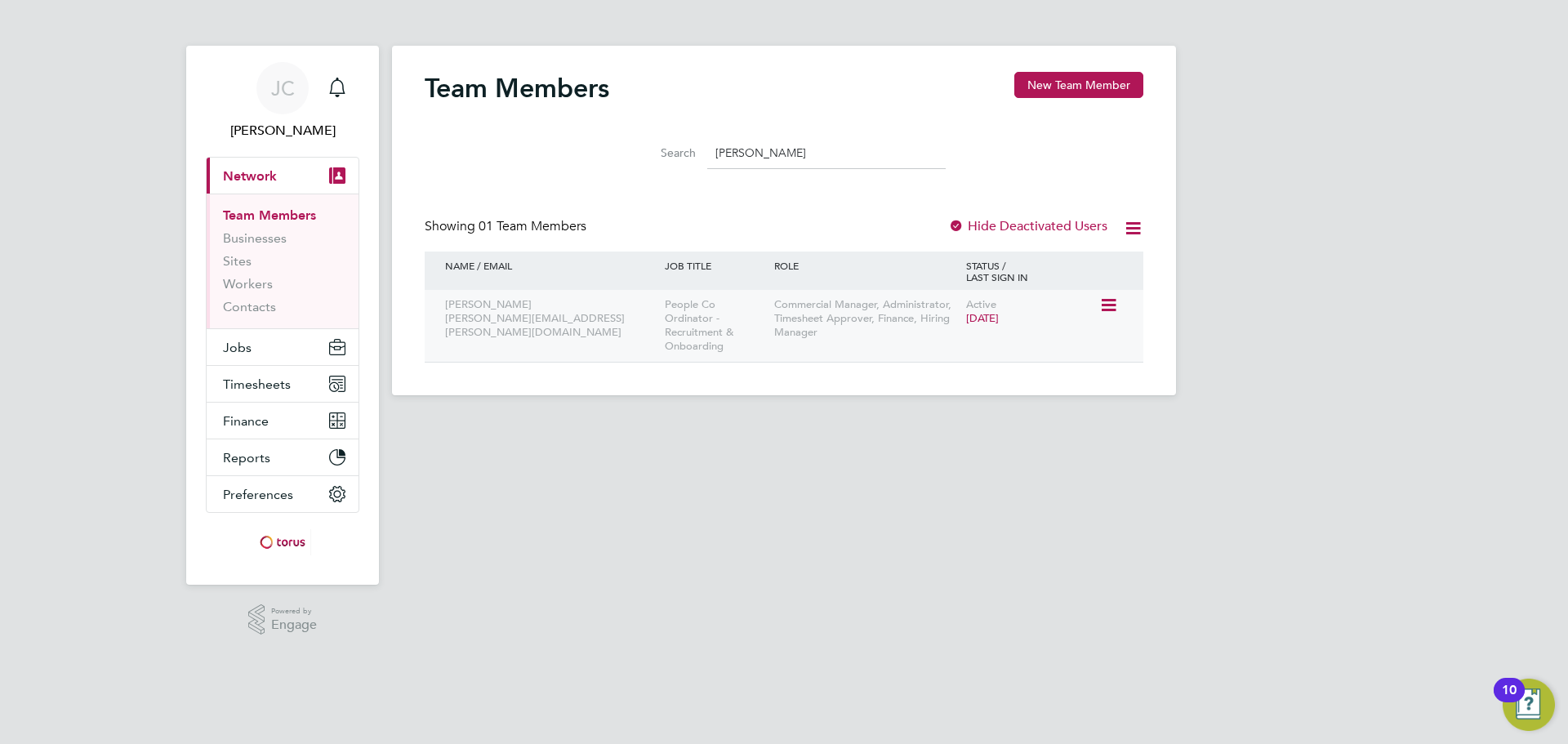
click at [1100, 305] on icon at bounding box center [1107, 306] width 16 height 20
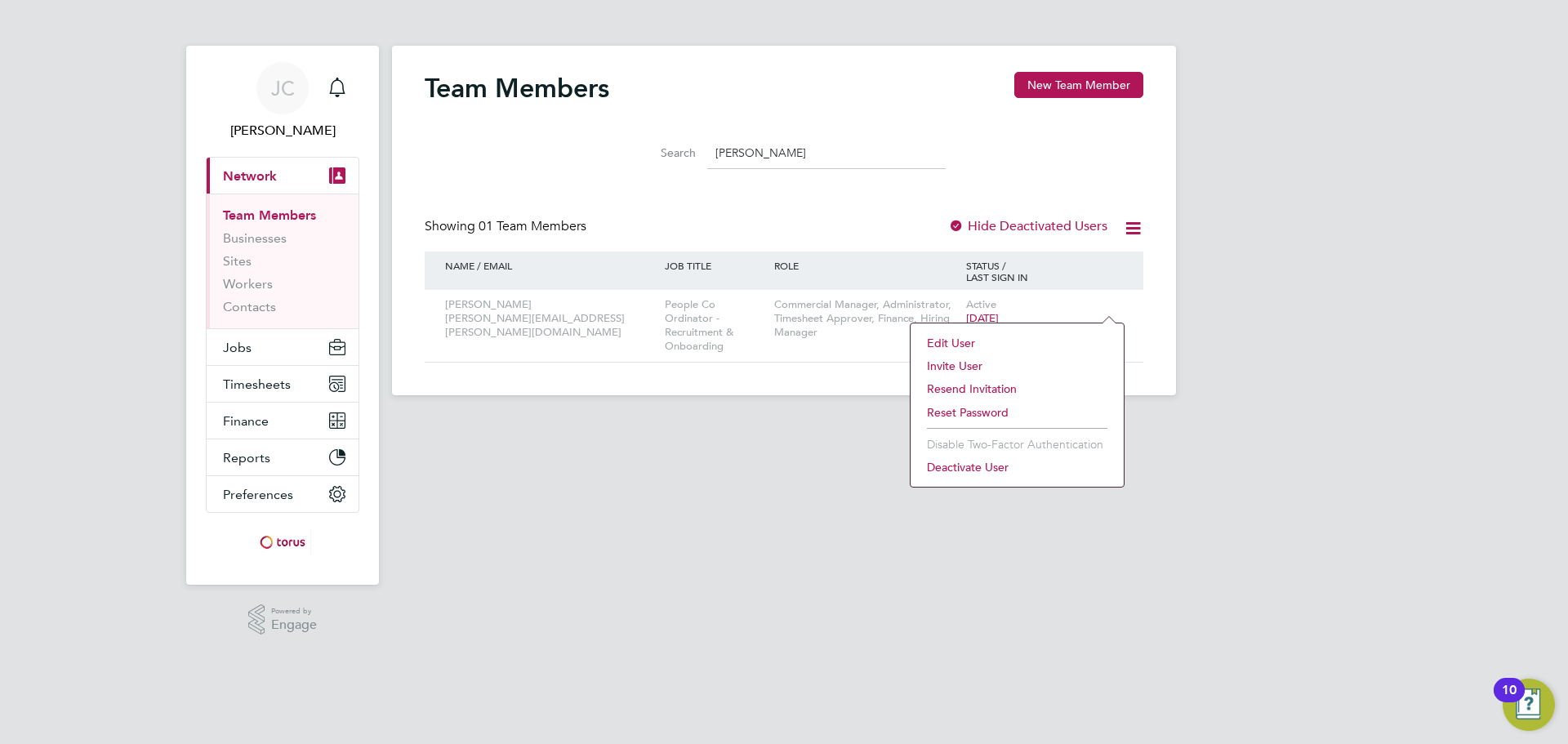
click at [978, 468] on li "Deactivate User" at bounding box center [1017, 467] width 197 height 23
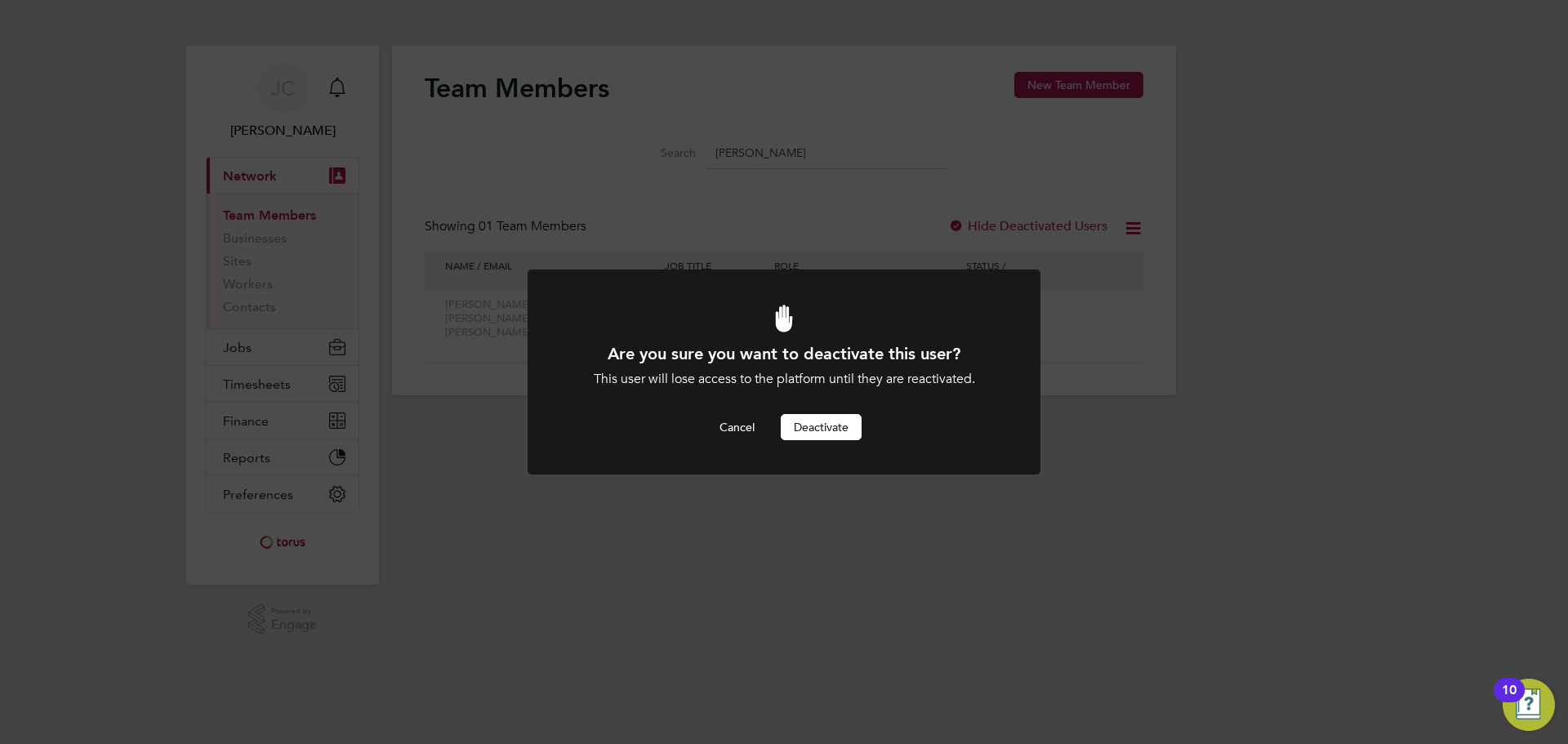
click at [833, 425] on button "Deactivate" at bounding box center [820, 427] width 80 height 26
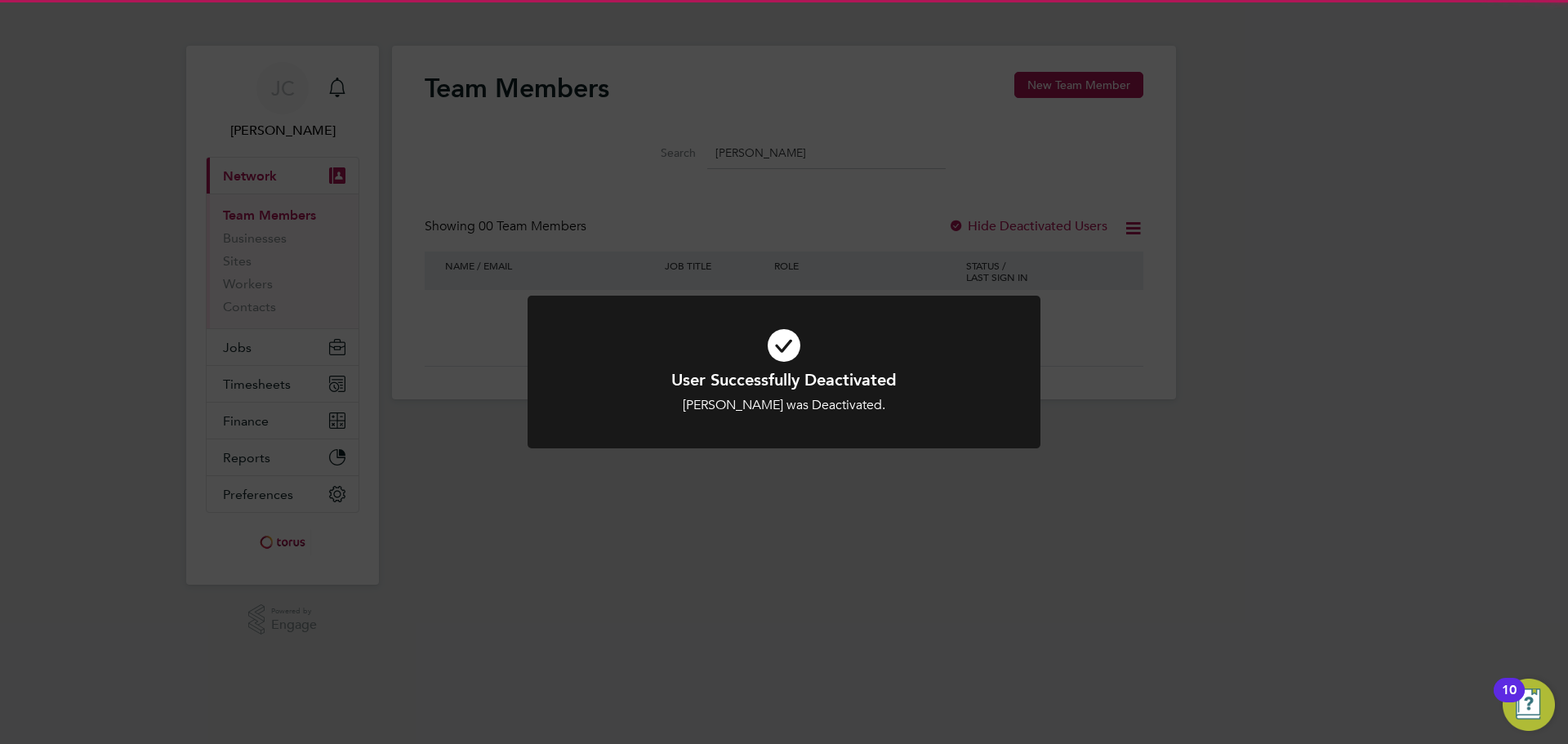
click at [1233, 430] on div "User Successfully Deactivated [PERSON_NAME] was Deactivated. Cancel Okay" at bounding box center [784, 372] width 1568 height 744
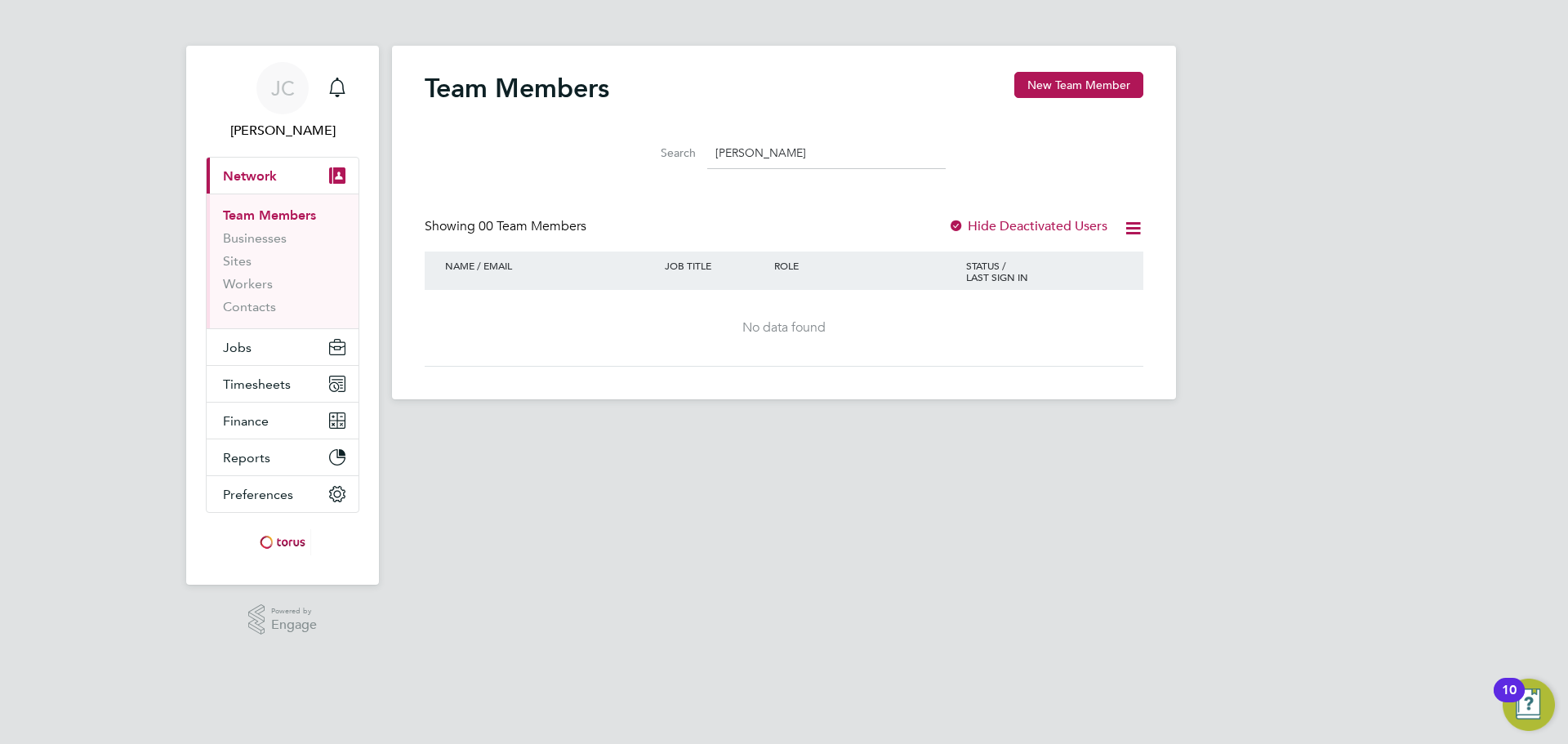
drag, startPoint x: 781, startPoint y: 157, endPoint x: 646, endPoint y: 155, distance: 135.0
click at [667, 156] on div "Search [PERSON_NAME]" at bounding box center [784, 153] width 324 height 32
type input "[PERSON_NAME]"
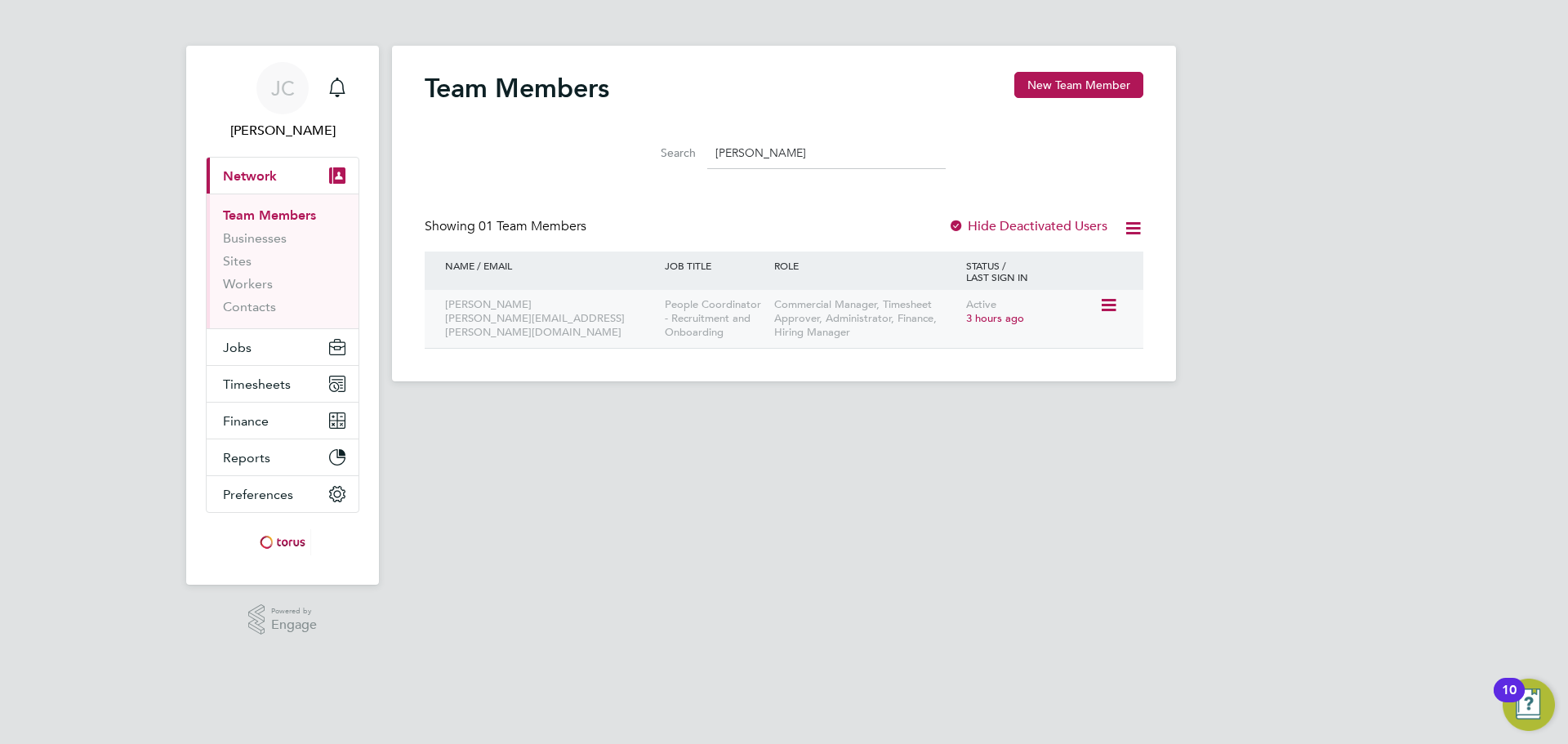
click at [1107, 304] on icon at bounding box center [1107, 306] width 16 height 20
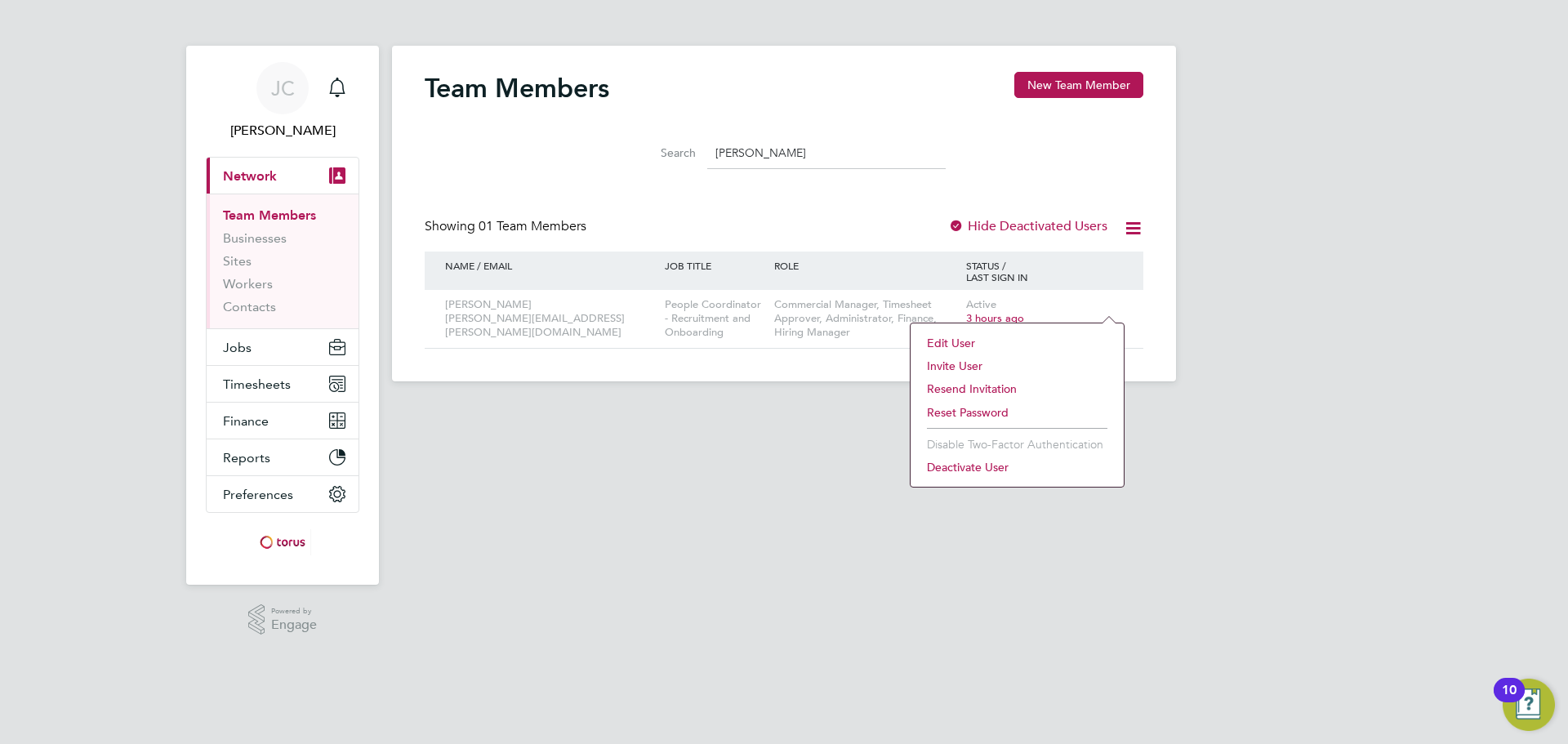
click at [962, 335] on li "Edit User" at bounding box center [1017, 343] width 197 height 23
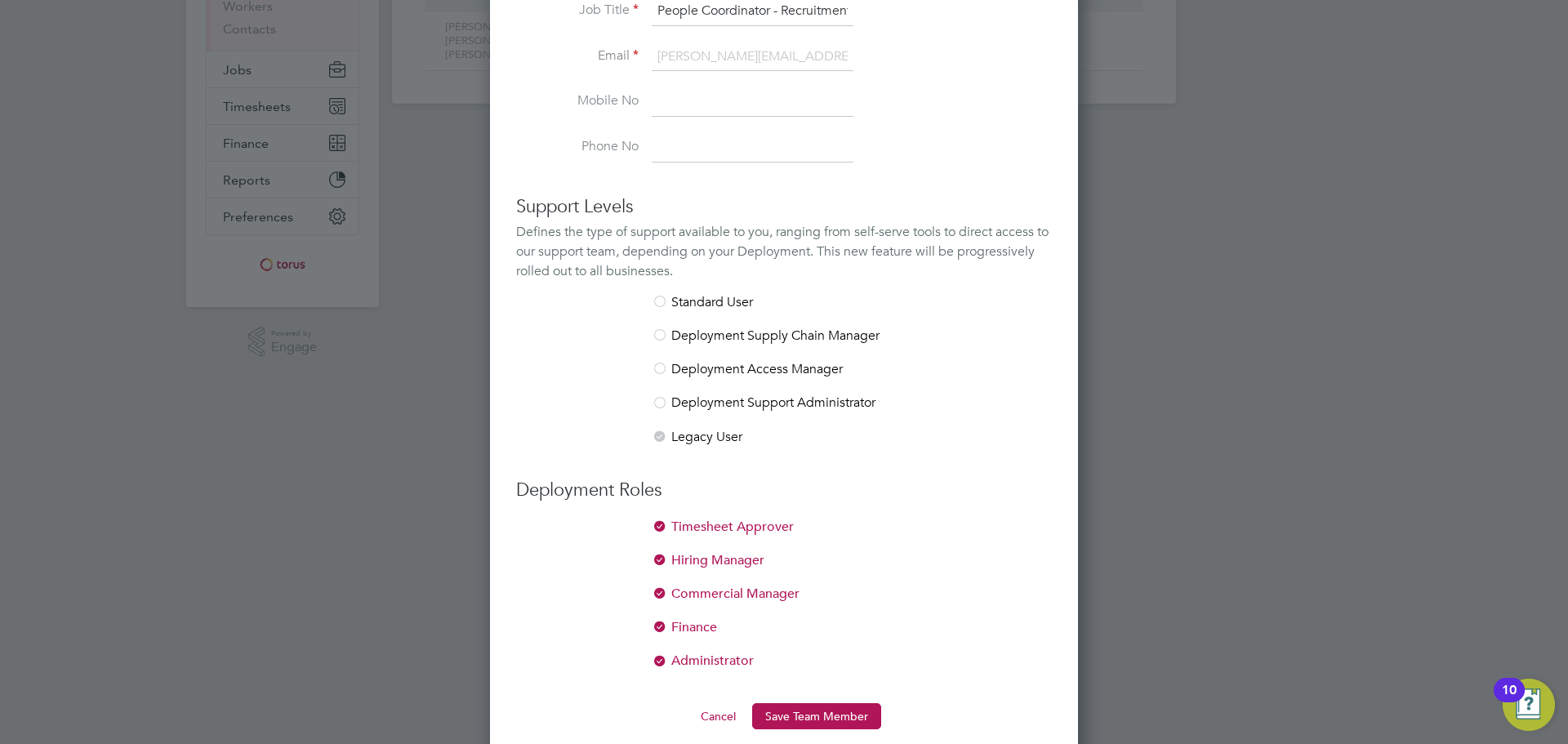
scroll to position [296, 0]
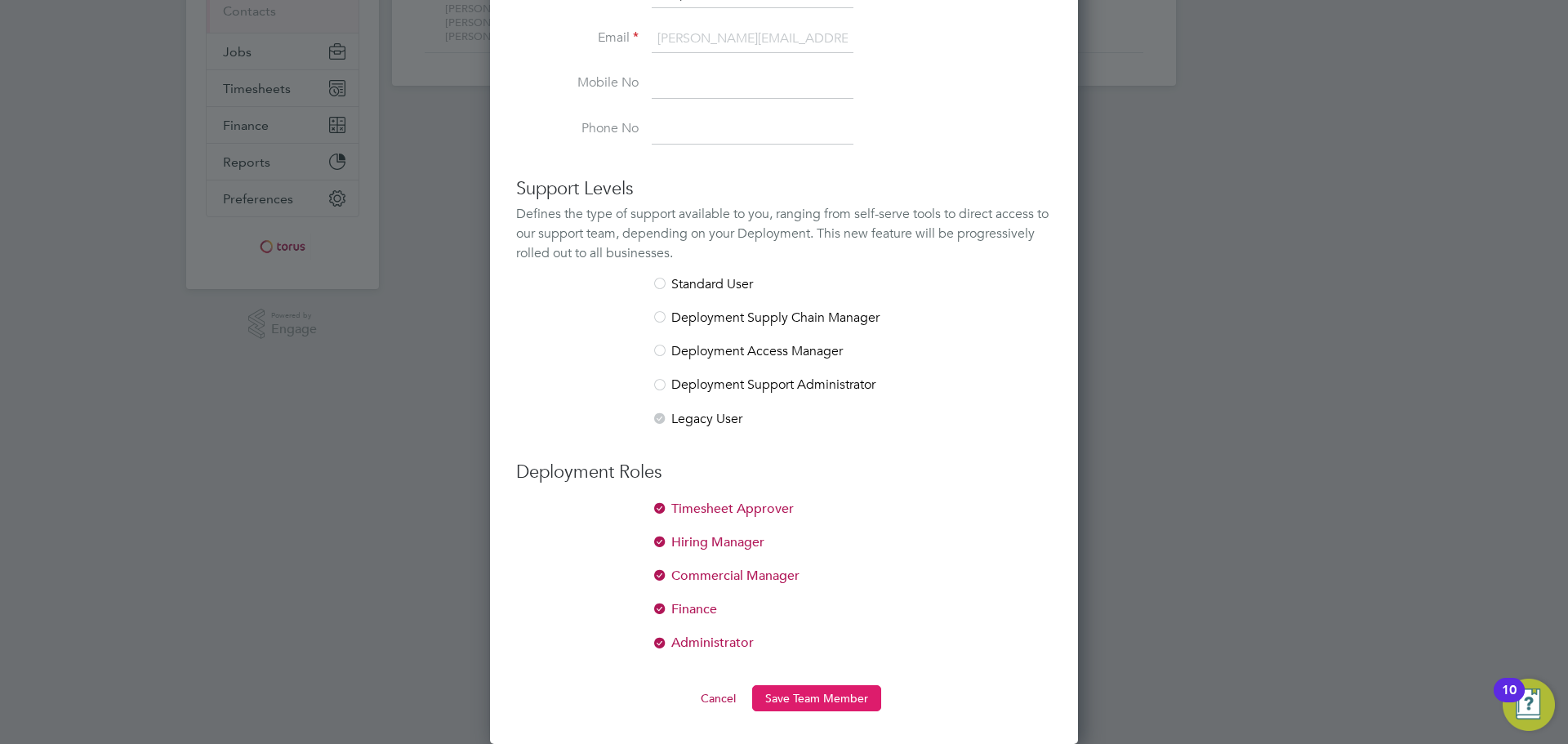
click at [820, 696] on button "Save Team Member" at bounding box center [816, 698] width 129 height 26
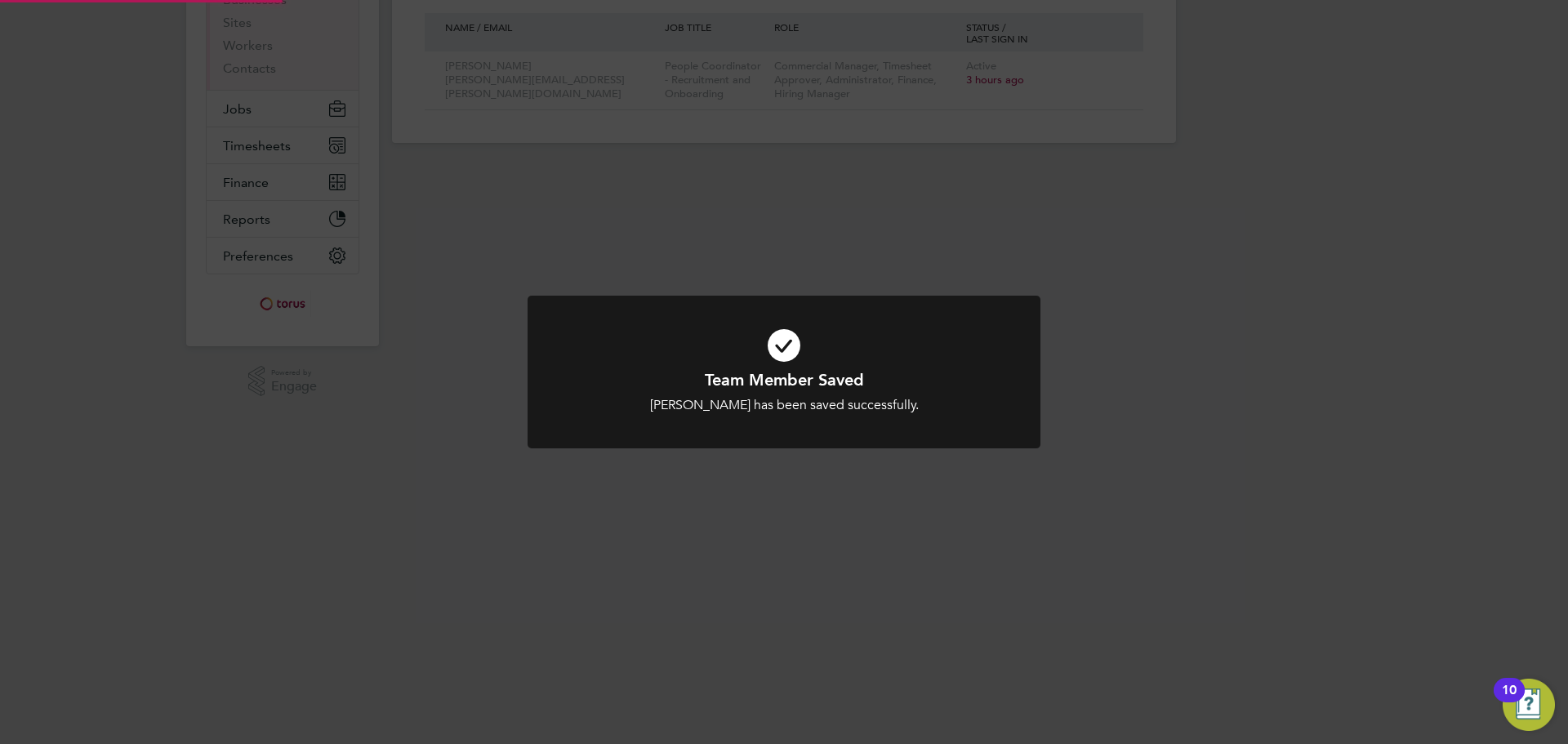
scroll to position [0, 0]
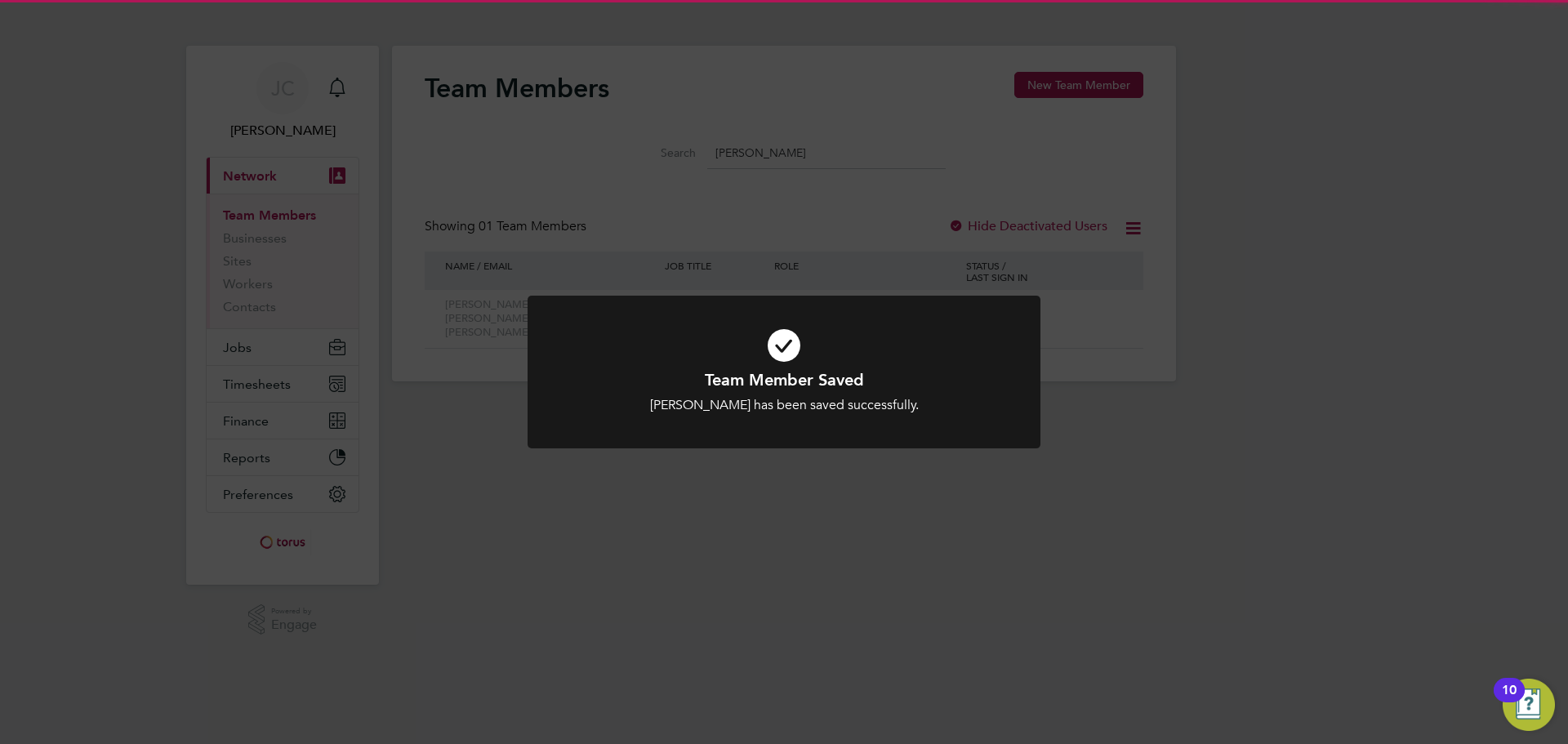
click at [1311, 570] on div "Team Member Saved [PERSON_NAME] has been saved successfully. Cancel Okay" at bounding box center [784, 372] width 1568 height 744
